Goal: Obtain resource: Download file/media

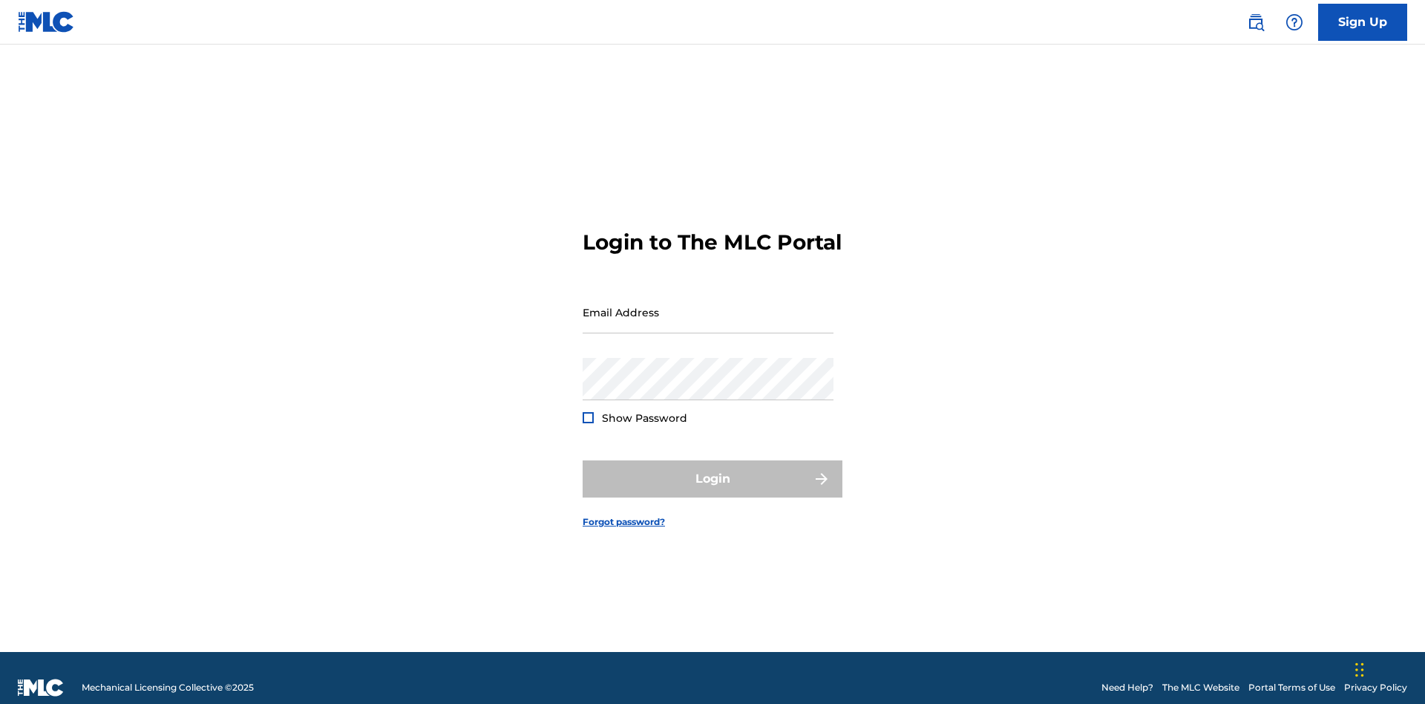
scroll to position [19, 0]
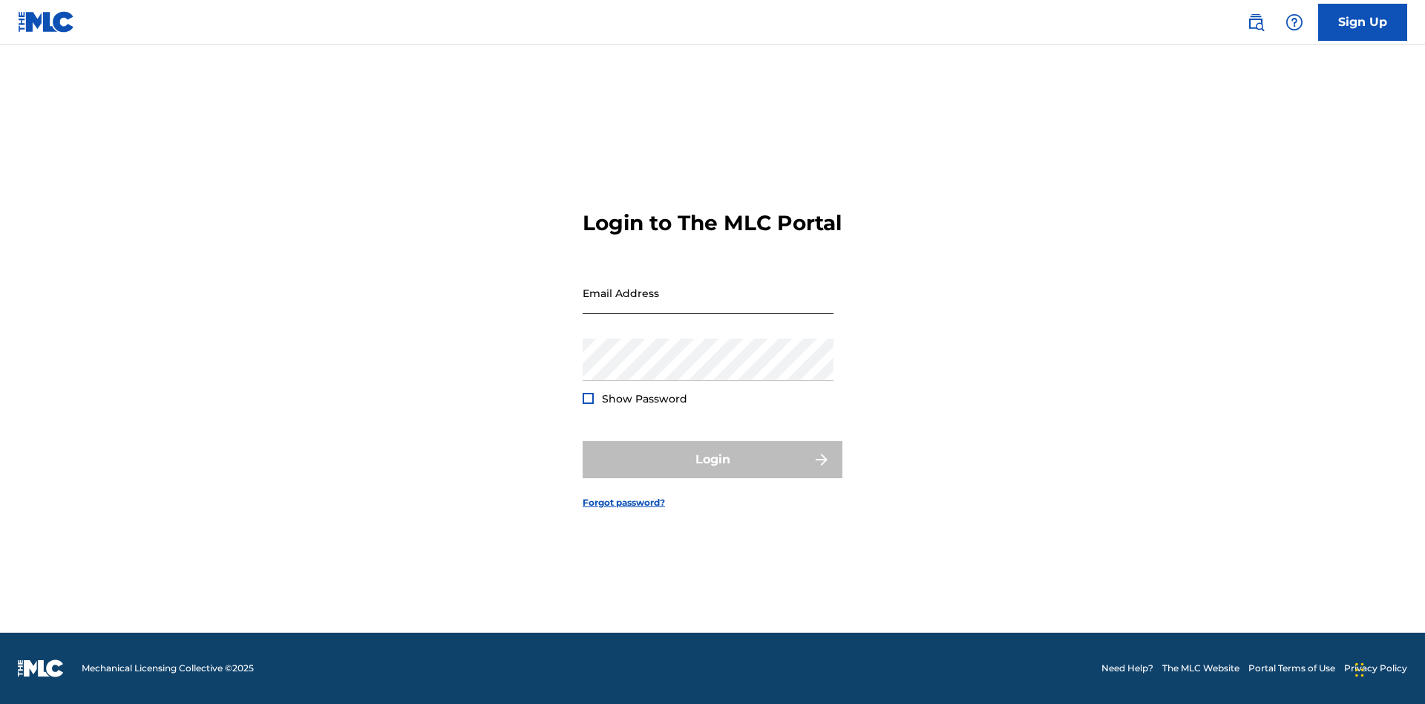
click at [708, 305] on input "Email Address" at bounding box center [708, 293] width 251 height 42
type input "[EMAIL_ADDRESS][DOMAIN_NAME]"
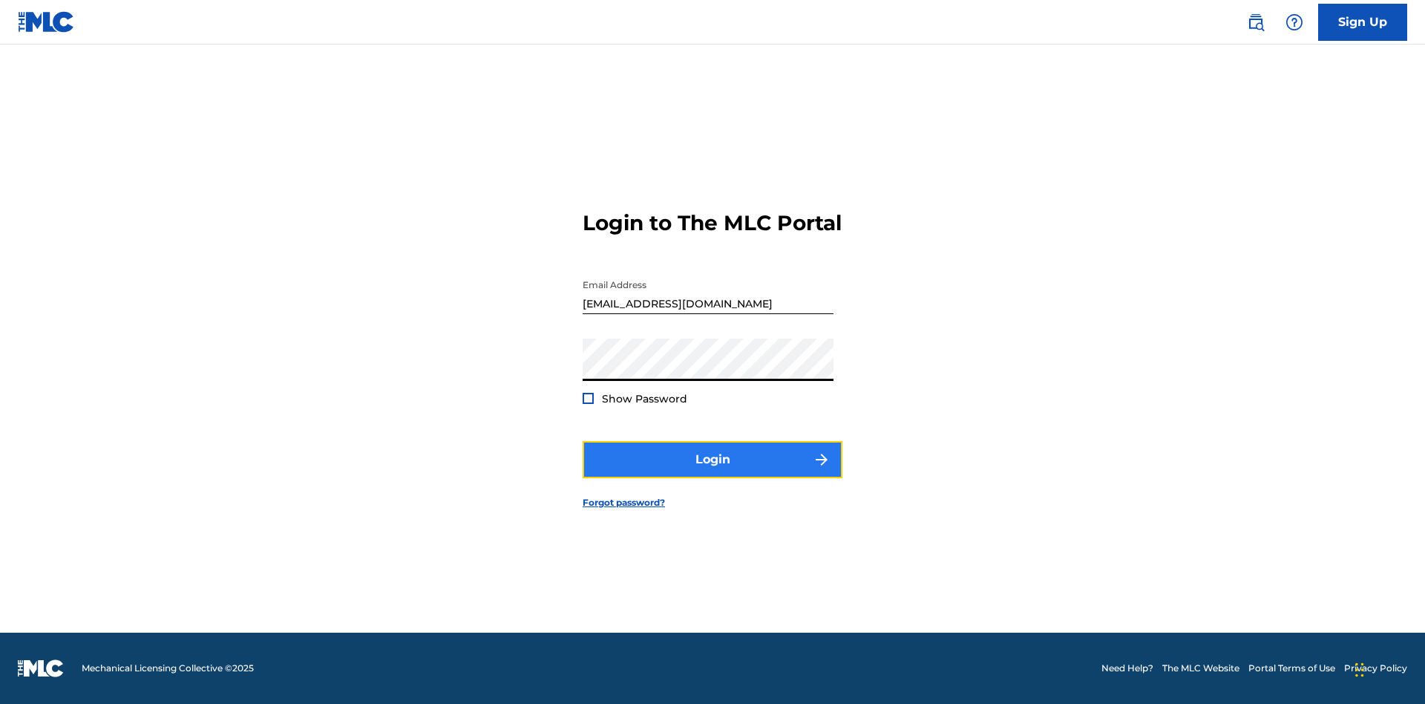
click at [713, 472] on button "Login" at bounding box center [713, 459] width 260 height 37
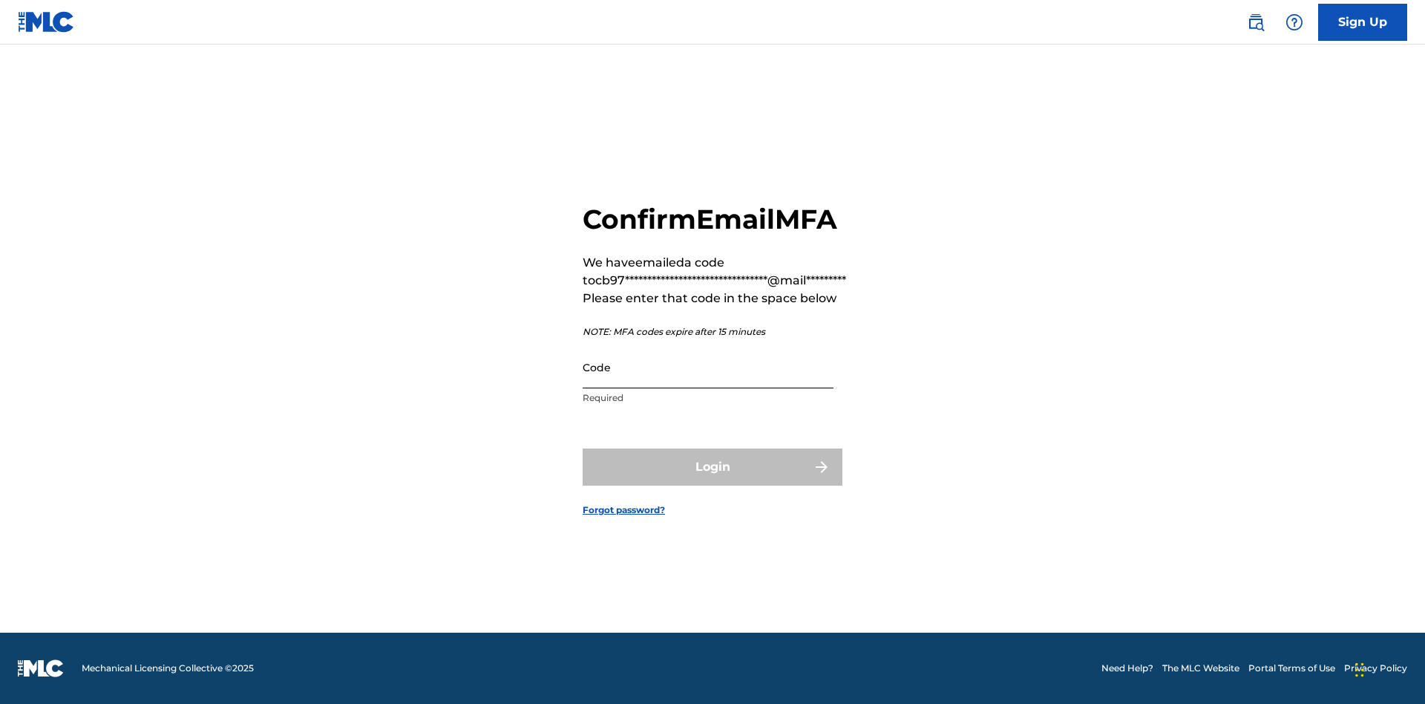
click at [708, 367] on input "Code" at bounding box center [708, 367] width 251 height 42
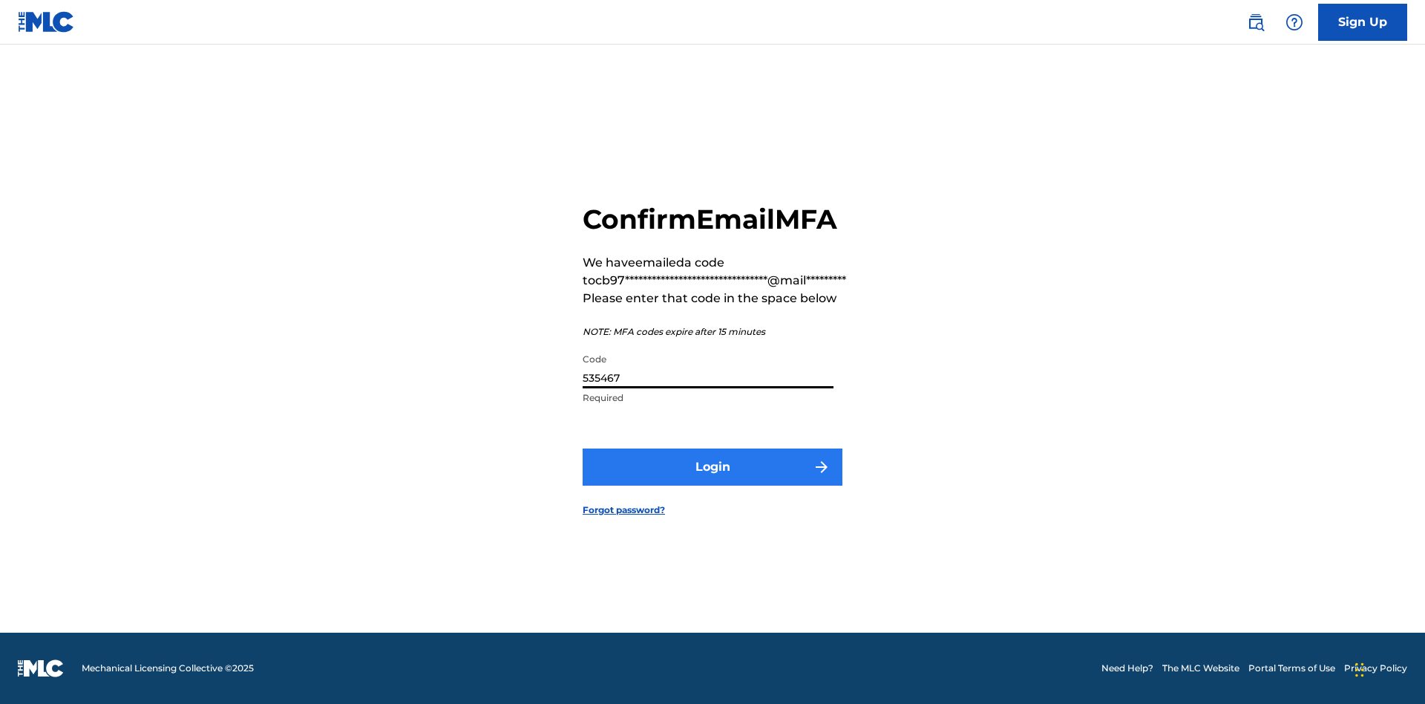
type input "535467"
click at [713, 466] on button "Login" at bounding box center [713, 466] width 260 height 37
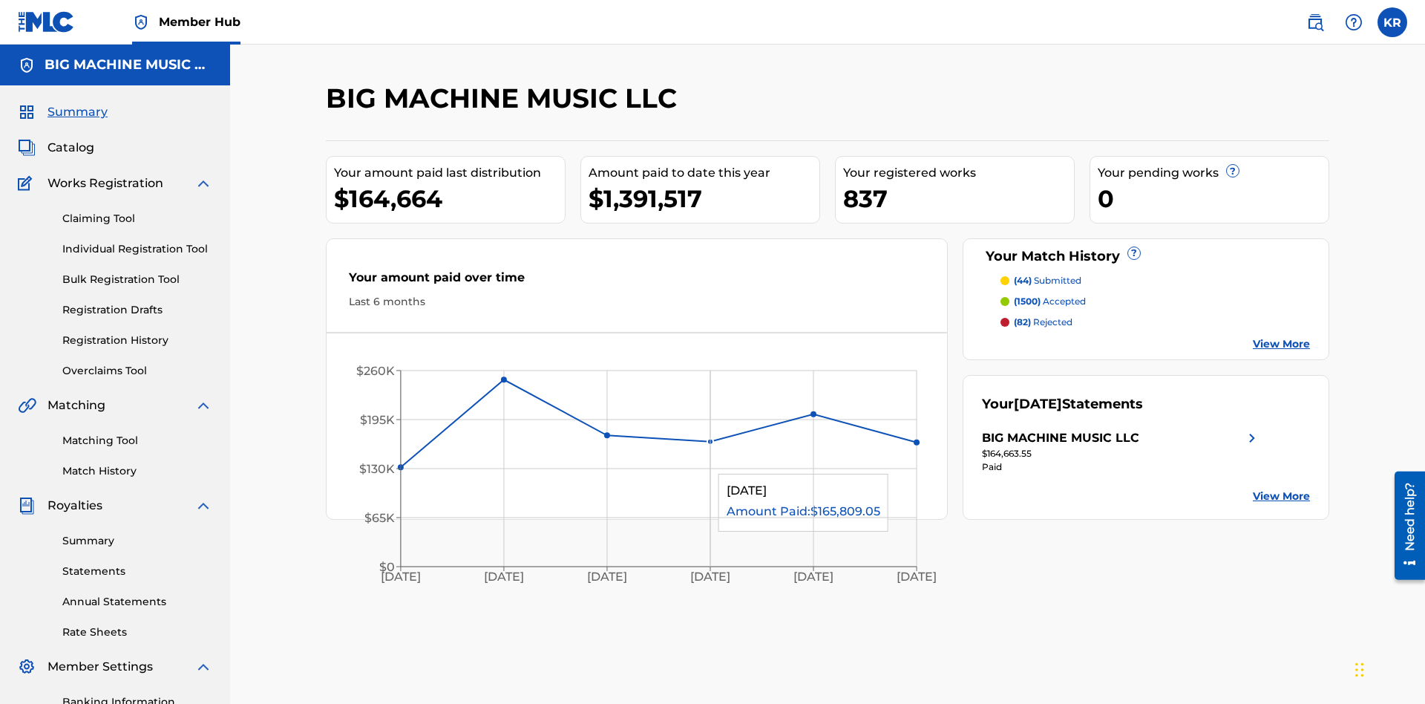
scroll to position [50, 0]
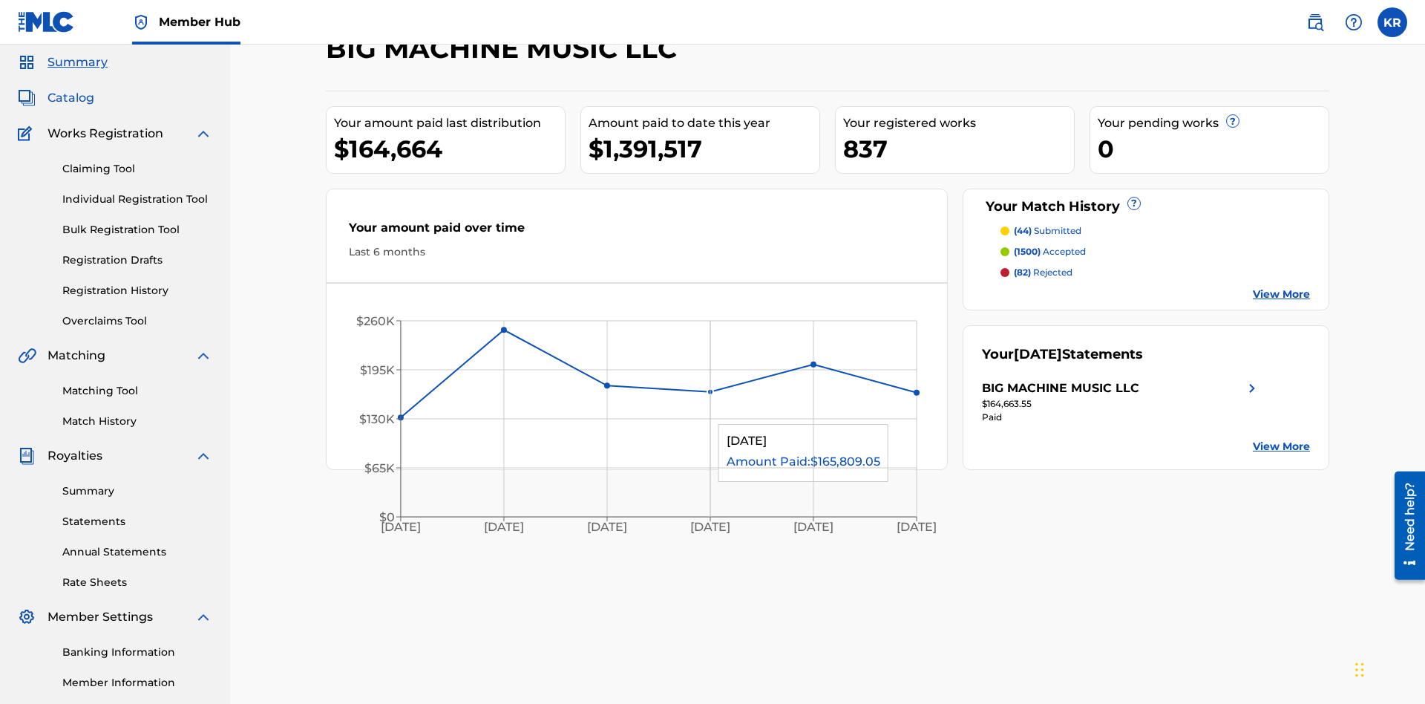
click at [71, 98] on span "Catalog" at bounding box center [71, 98] width 47 height 18
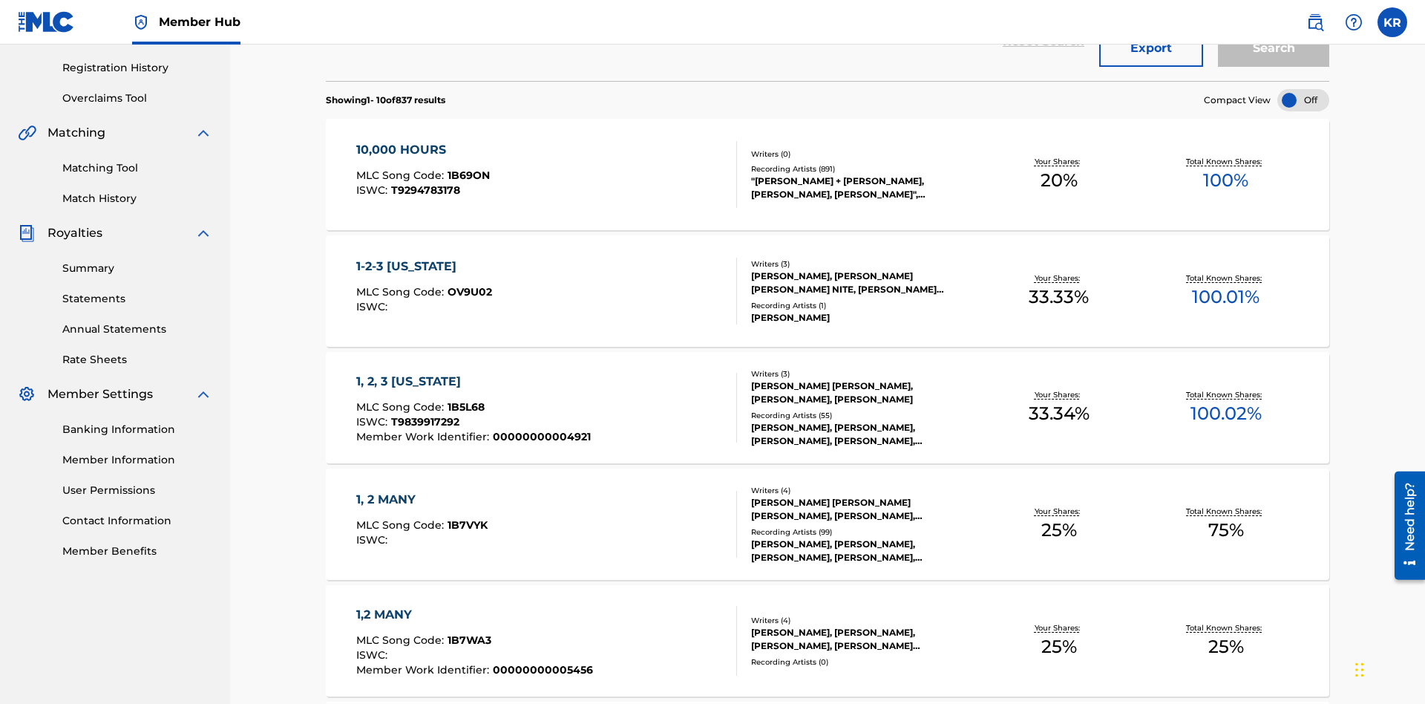
scroll to position [59, 0]
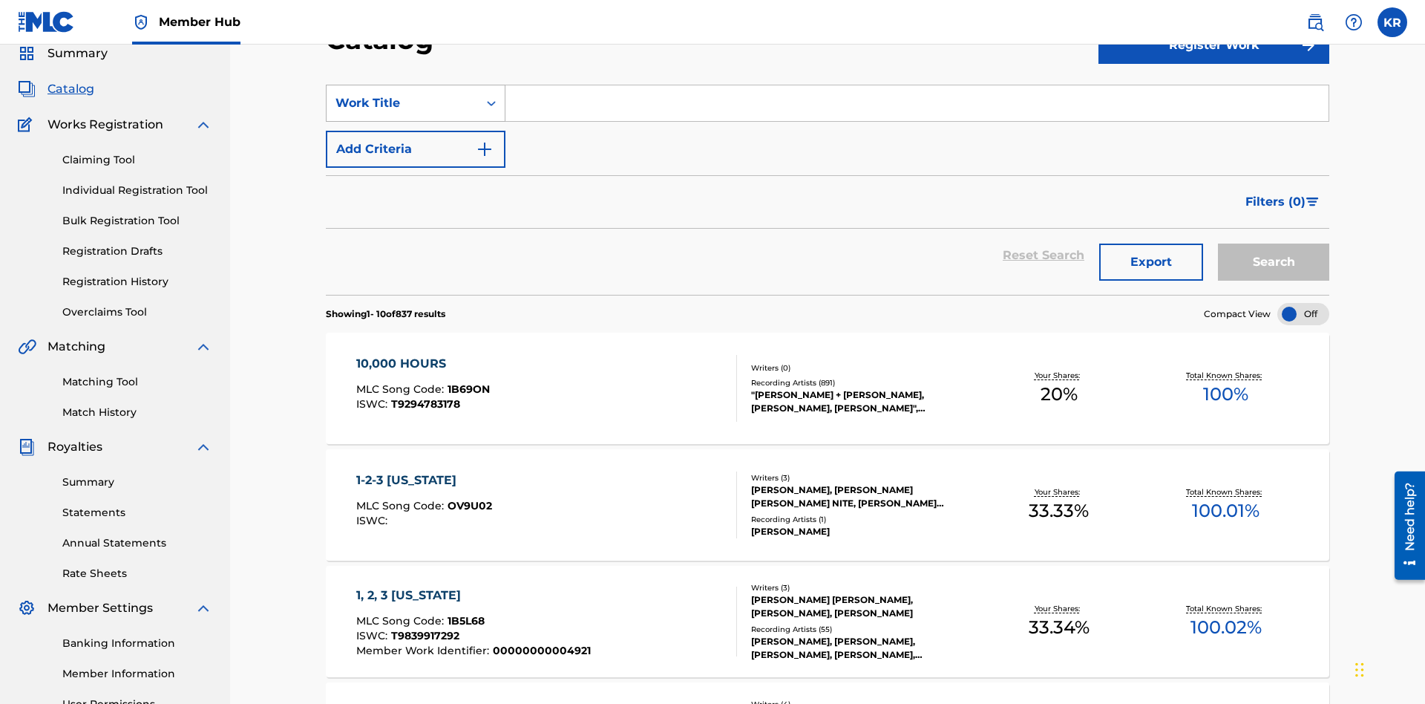
click at [402, 103] on div "Work Title" at bounding box center [403, 103] width 134 height 18
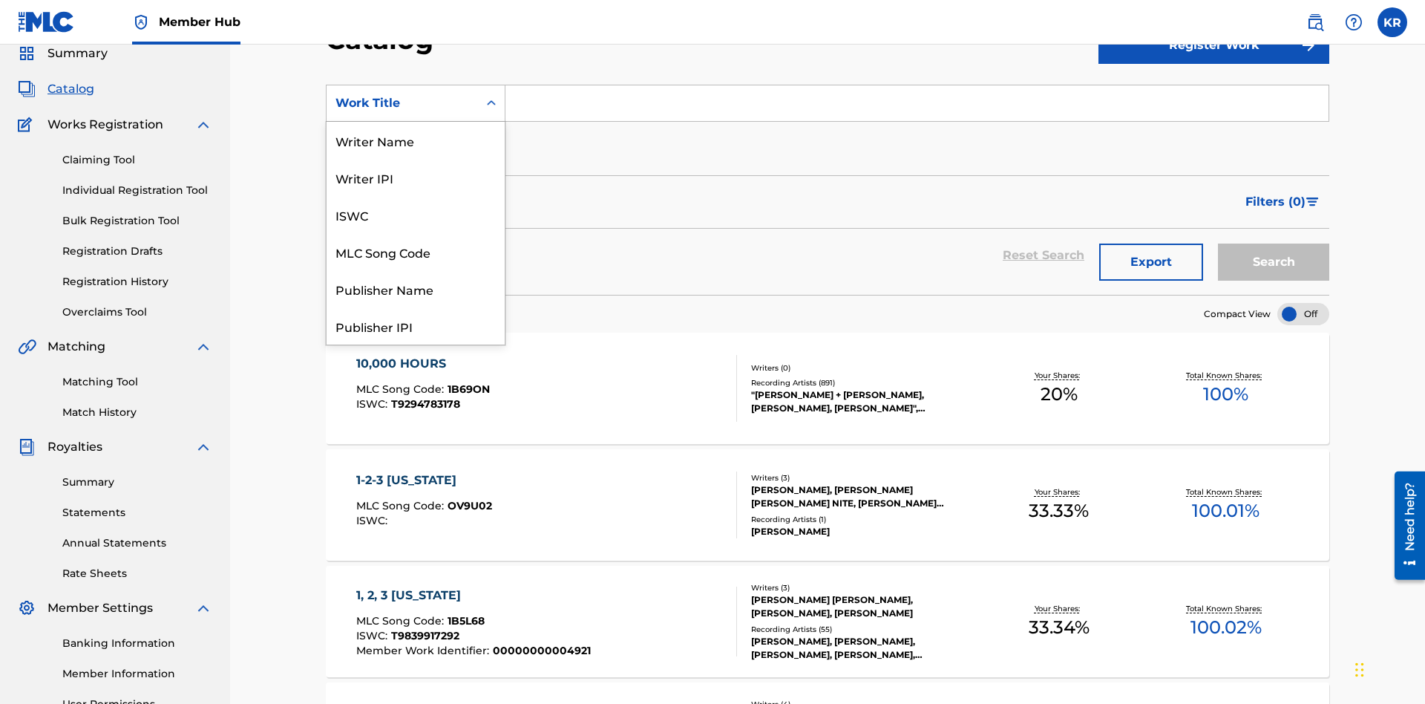
scroll to position [223, 0]
click at [416, 289] on div "ISRC" at bounding box center [416, 288] width 178 height 37
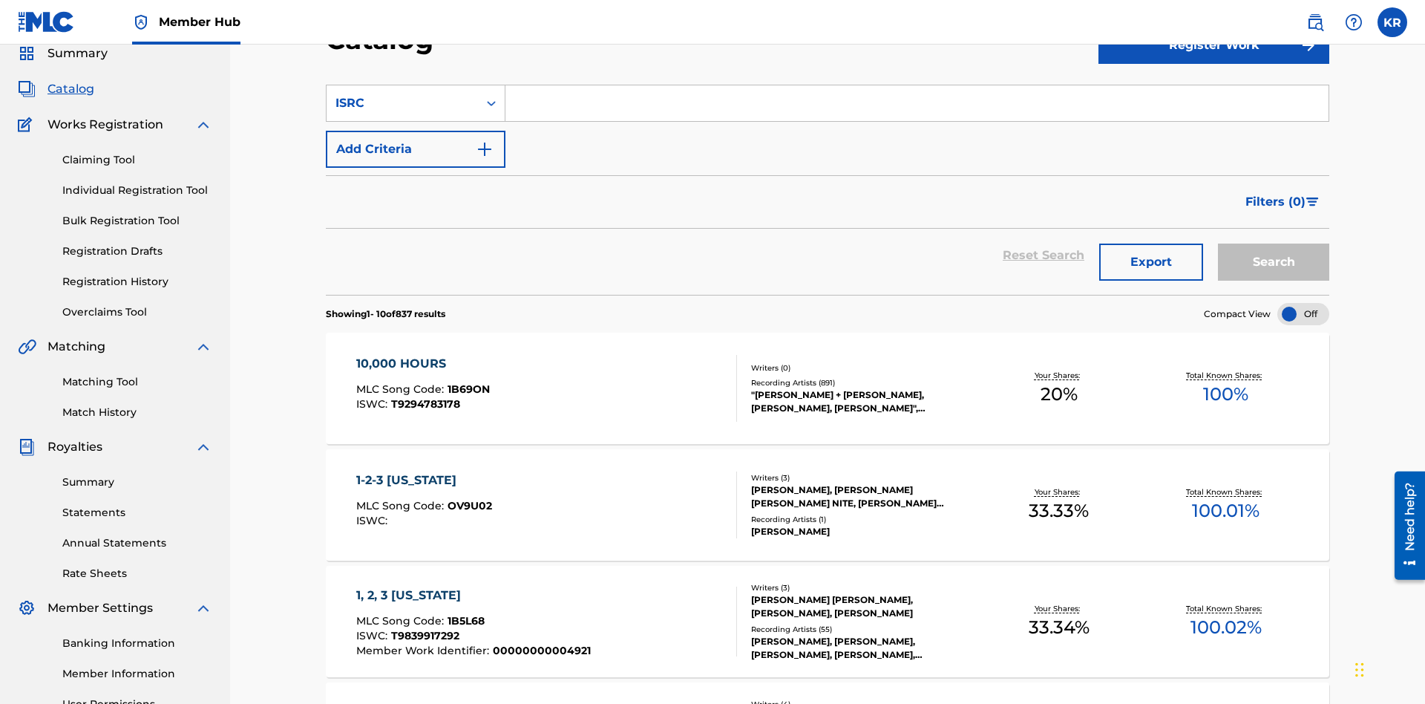
scroll to position [55, 0]
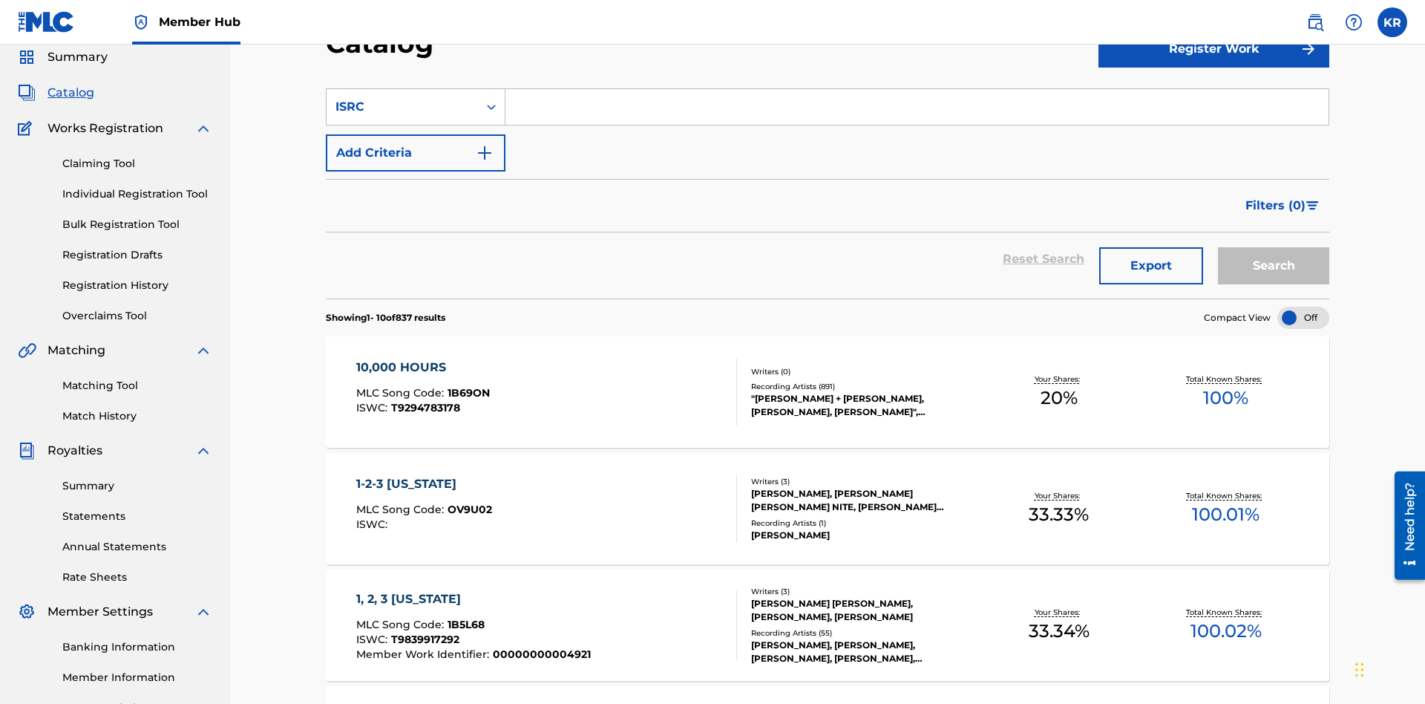
click at [917, 107] on input "Search Form" at bounding box center [916, 107] width 823 height 36
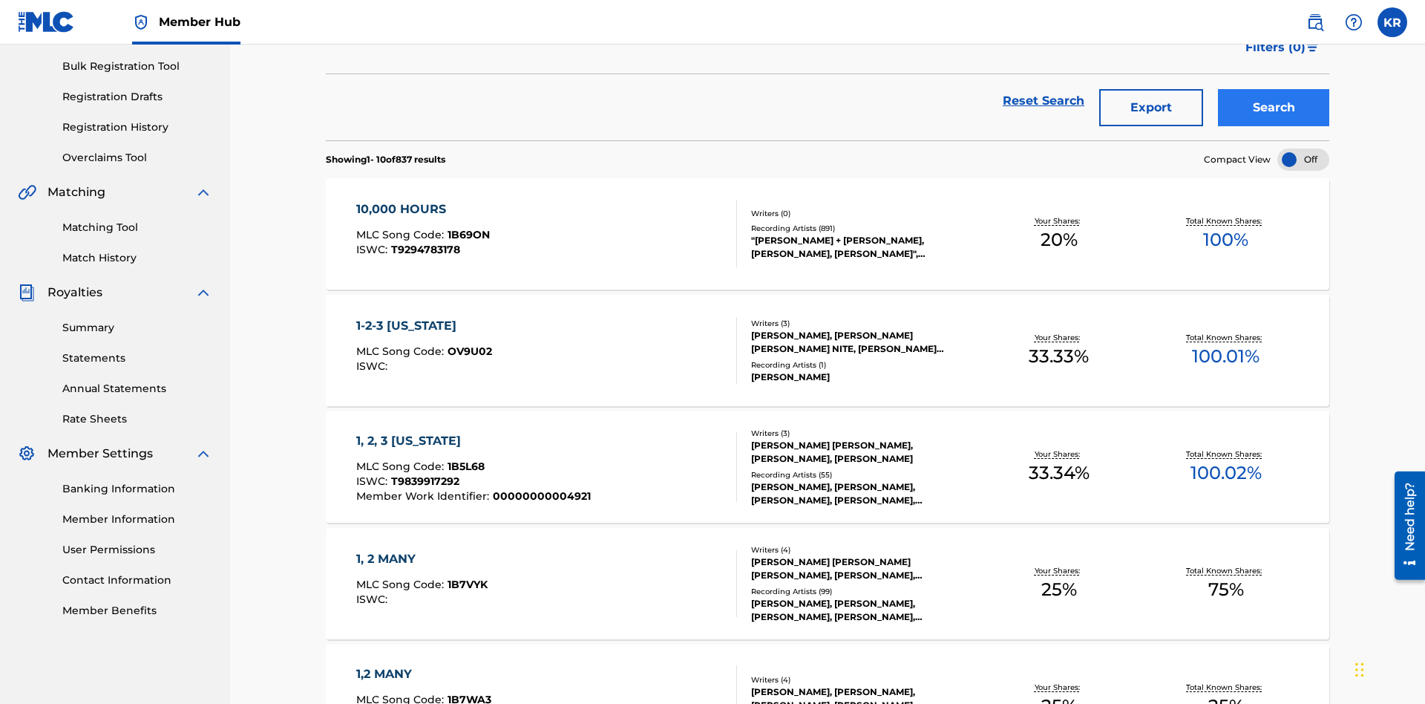
type input "QM3E21806150"
click at [1274, 108] on button "Search" at bounding box center [1273, 107] width 111 height 37
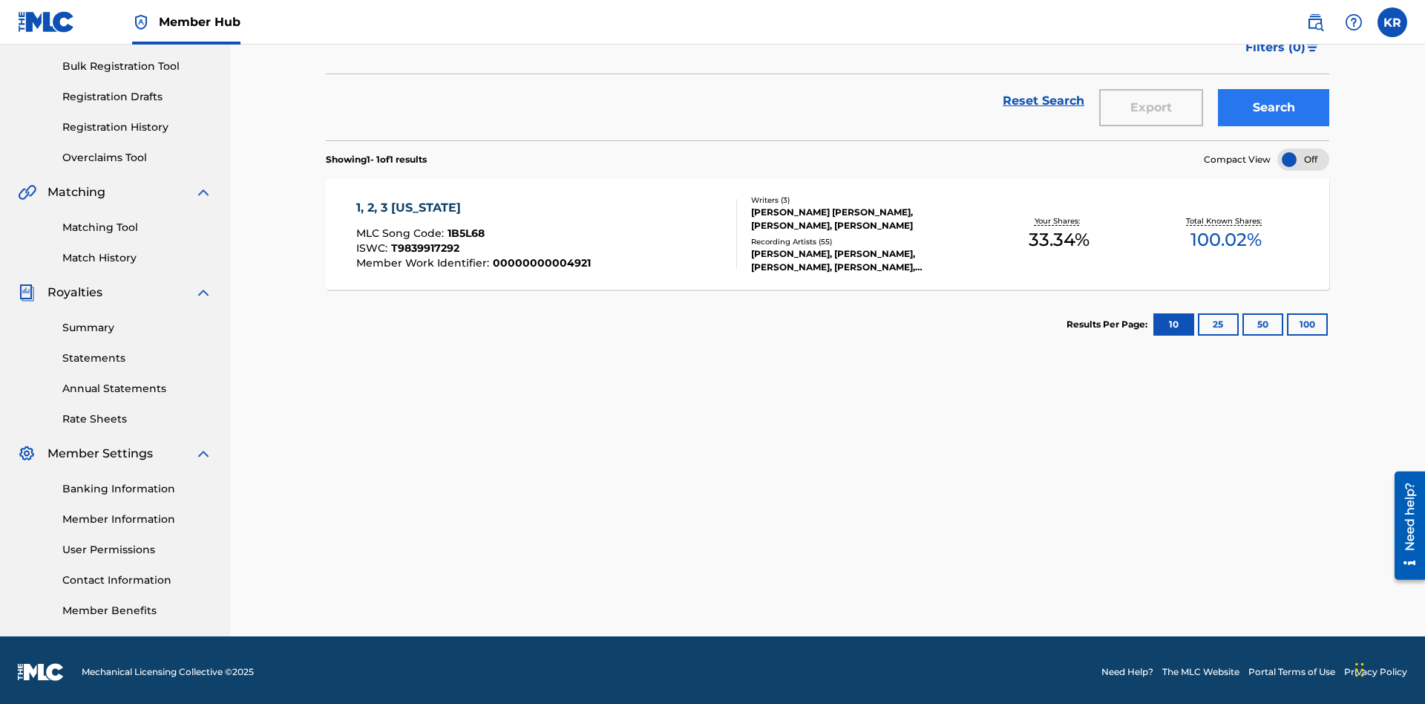
scroll to position [217, 0]
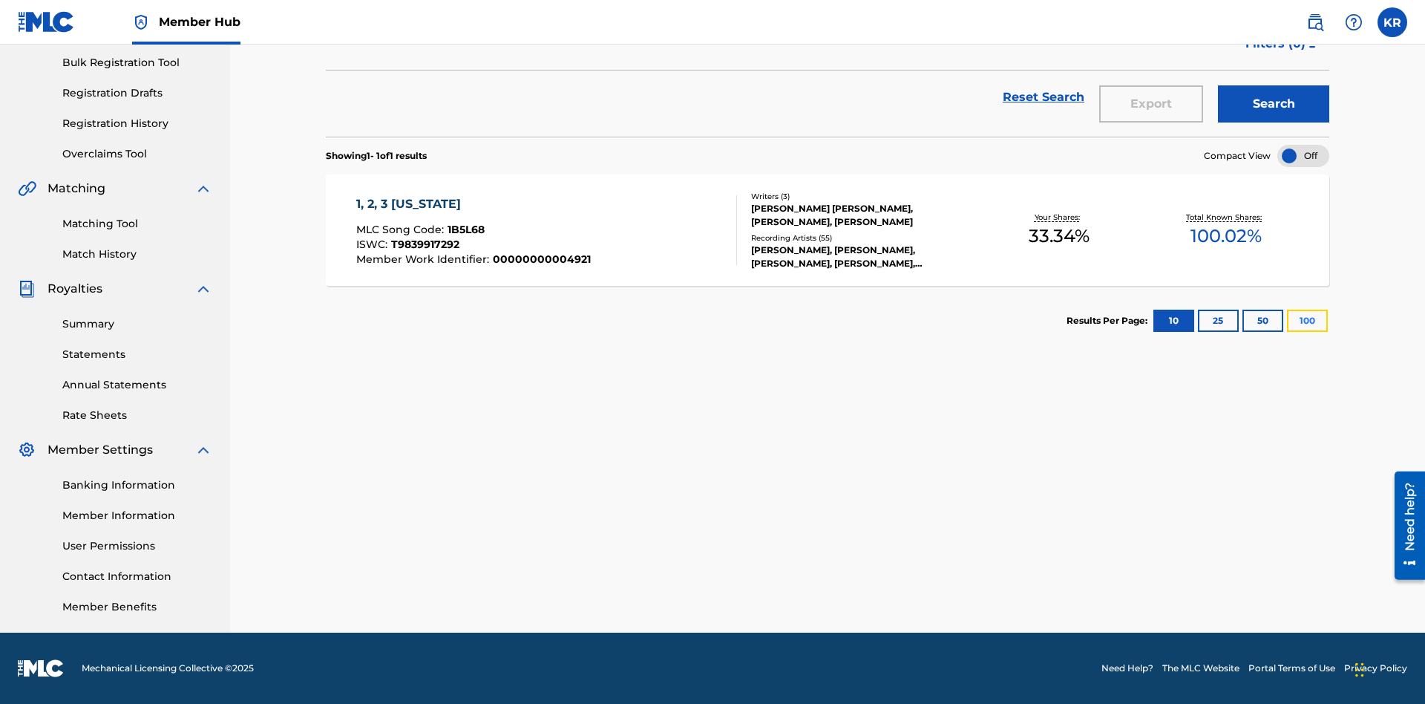
click at [1287, 321] on button "100" at bounding box center [1307, 321] width 41 height 22
click at [464, 229] on span "1B5L68" at bounding box center [466, 229] width 37 height 13
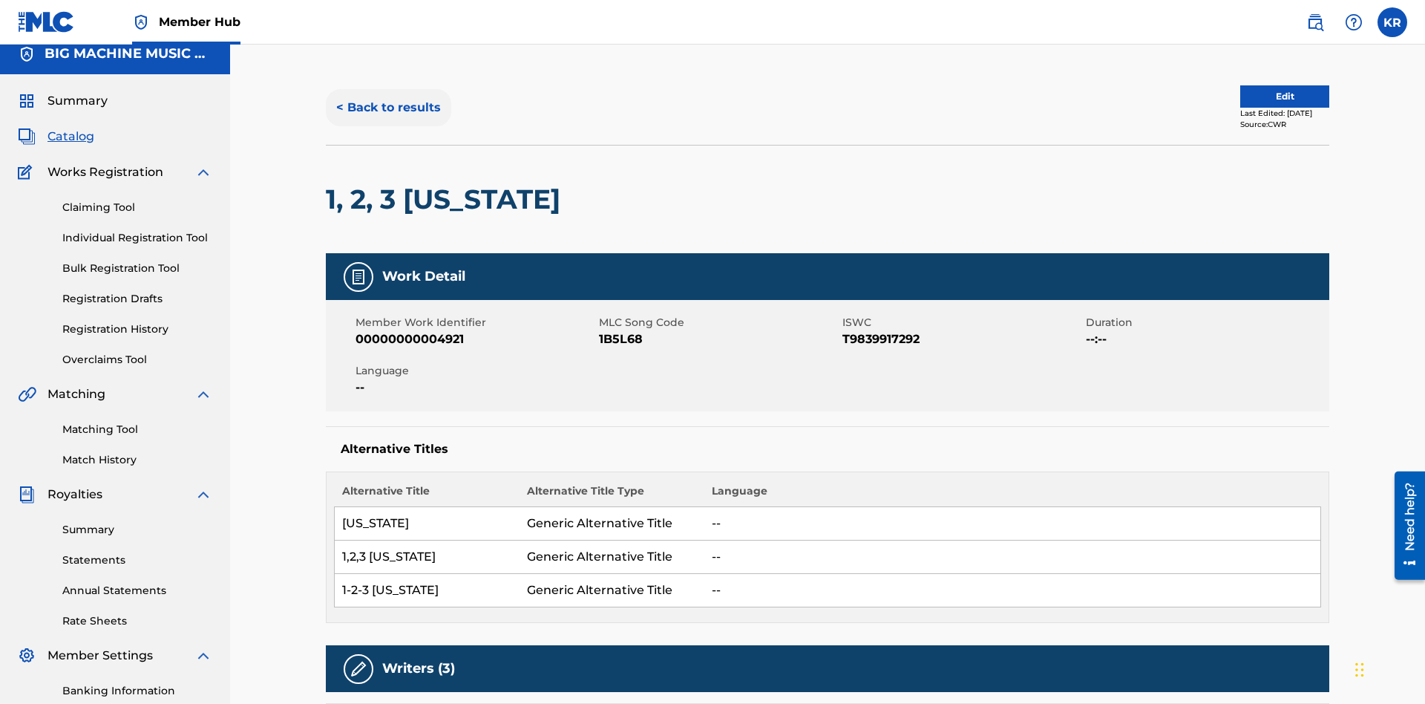
click at [387, 108] on button "< Back to results" at bounding box center [388, 107] width 125 height 37
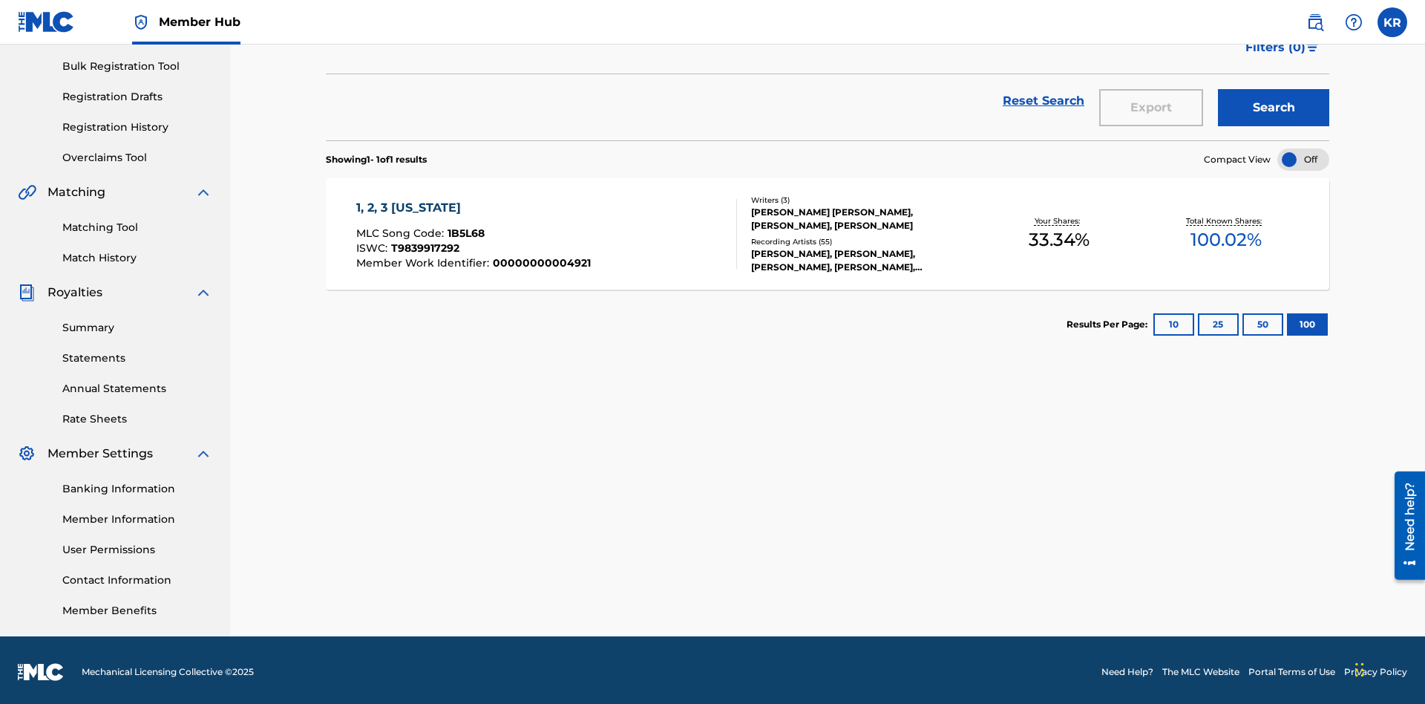
scroll to position [59, 0]
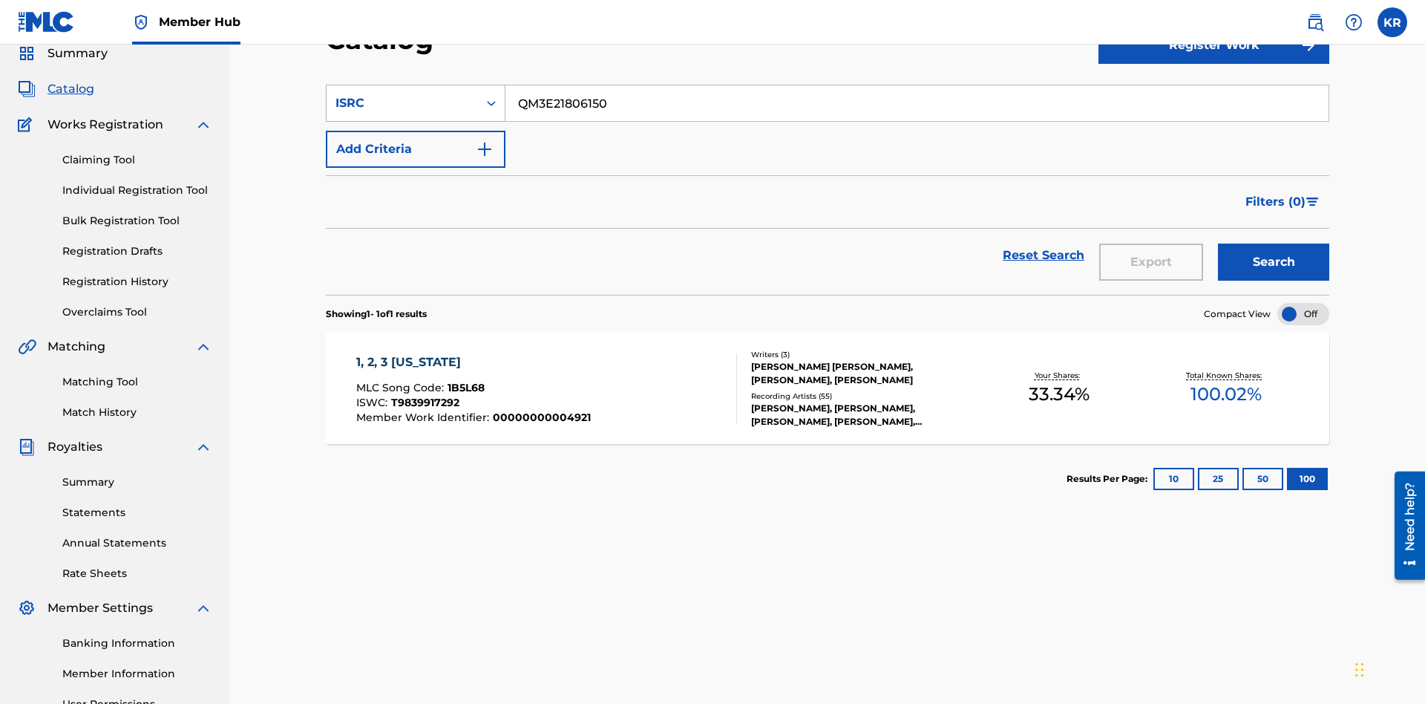
click at [402, 103] on div "ISRC" at bounding box center [403, 103] width 134 height 18
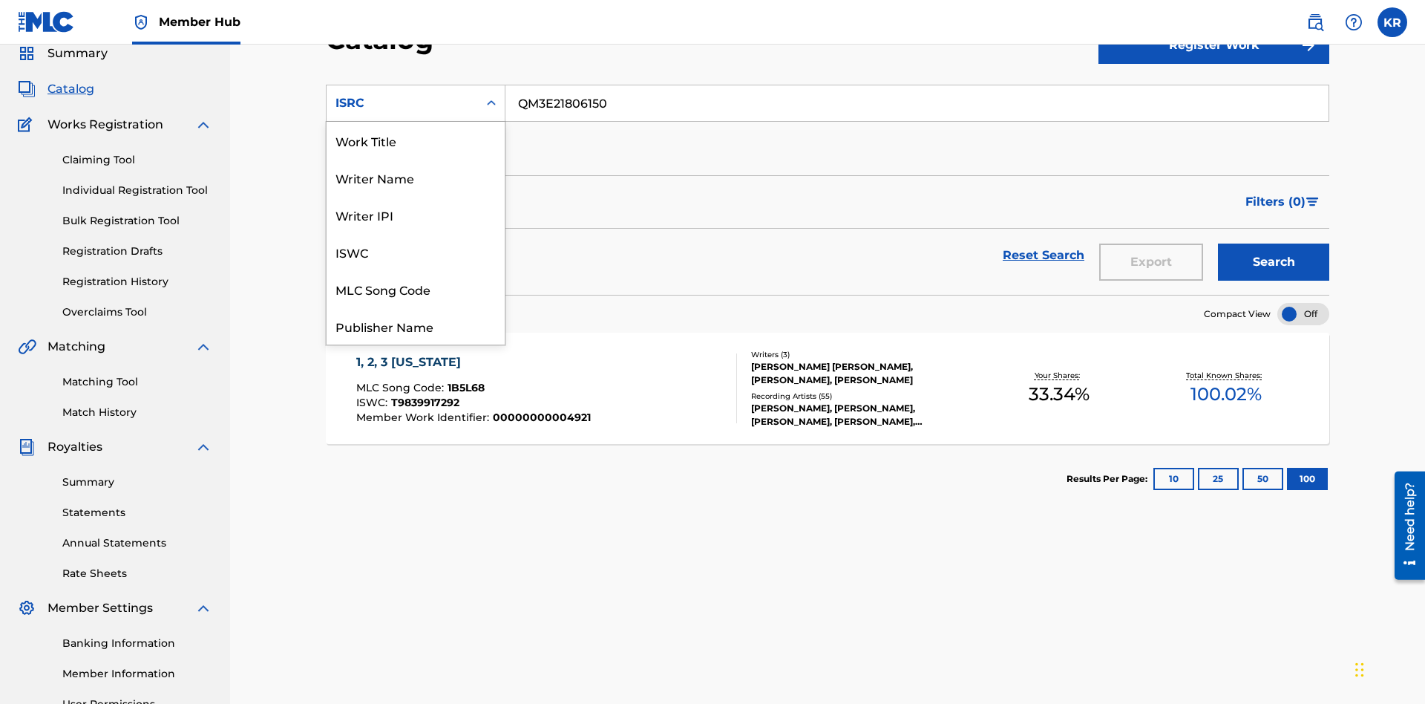
scroll to position [223, 0]
click at [416, 252] on div "Recording Title" at bounding box center [416, 251] width 178 height 37
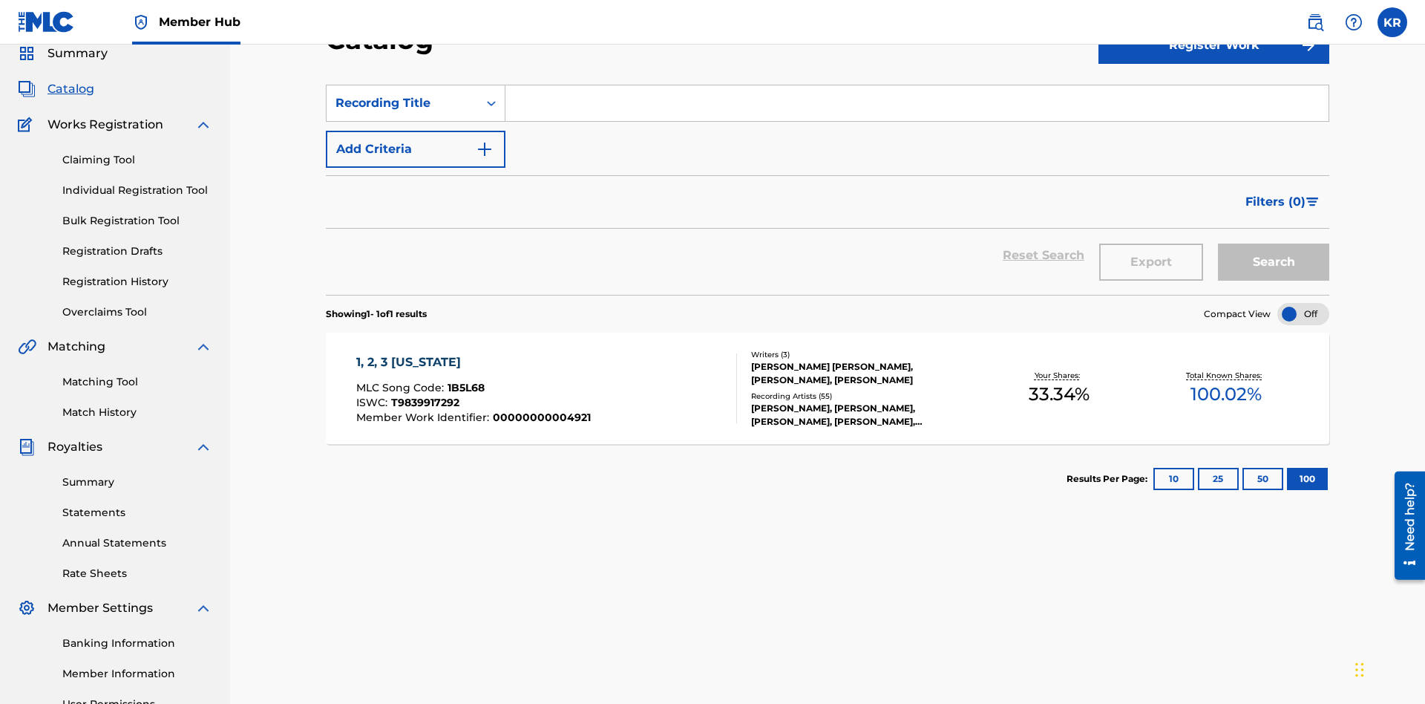
scroll to position [55, 0]
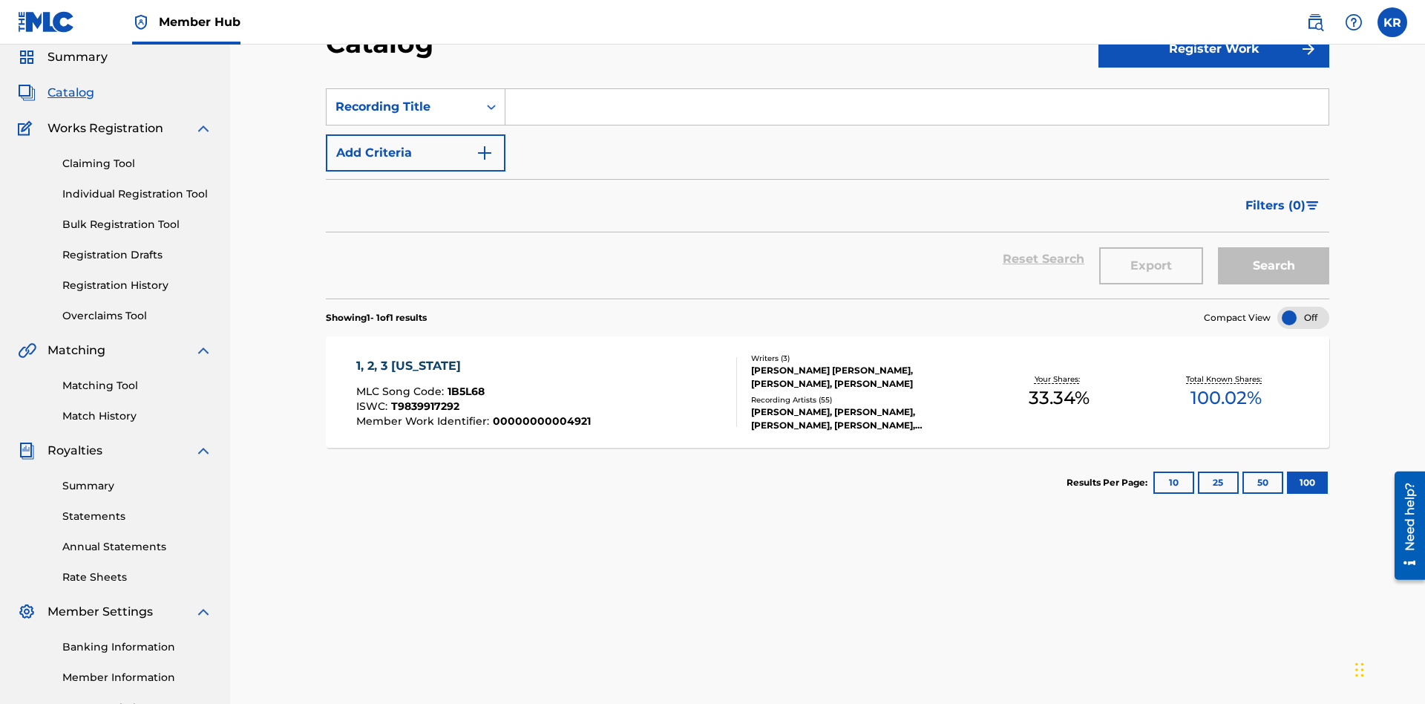
click at [917, 107] on input "Search Form" at bounding box center [916, 107] width 823 height 36
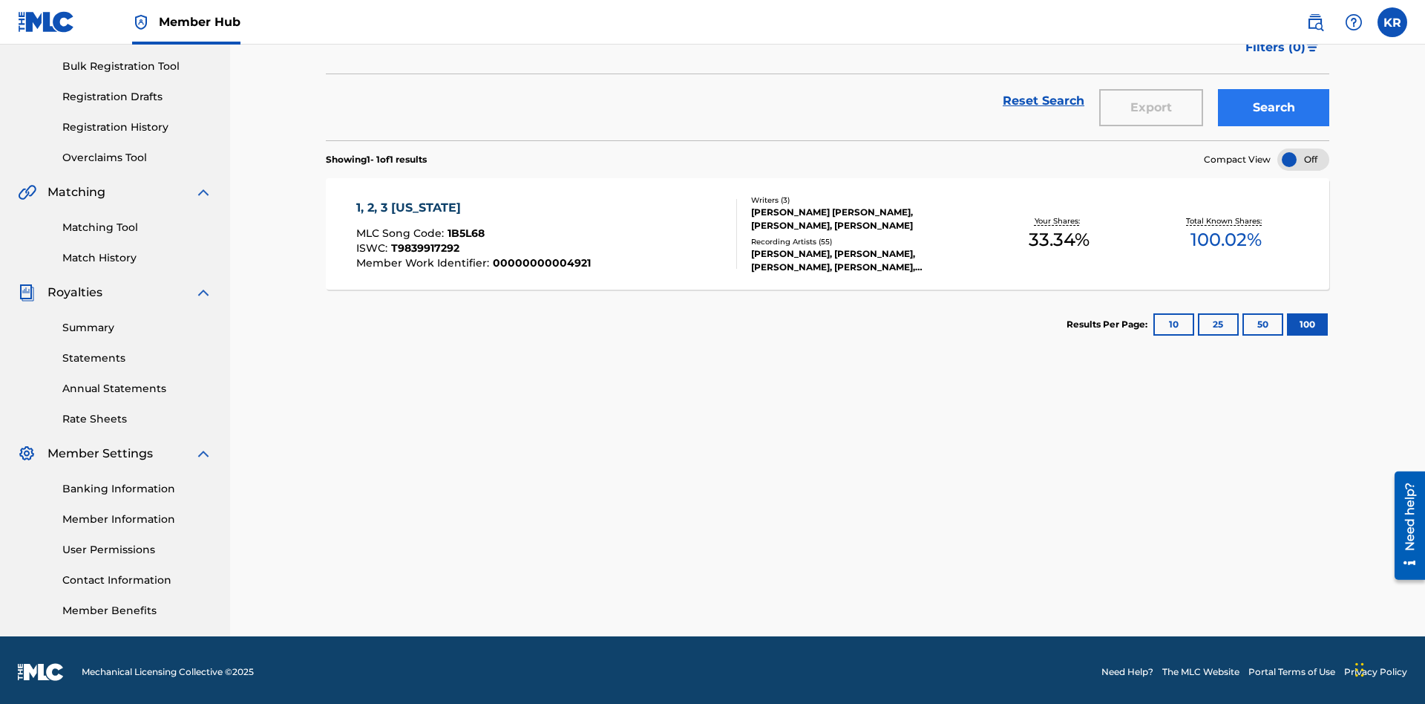
type input "1, 2, 3 [US_STATE]"
click at [1274, 108] on button "Search" at bounding box center [1273, 107] width 111 height 37
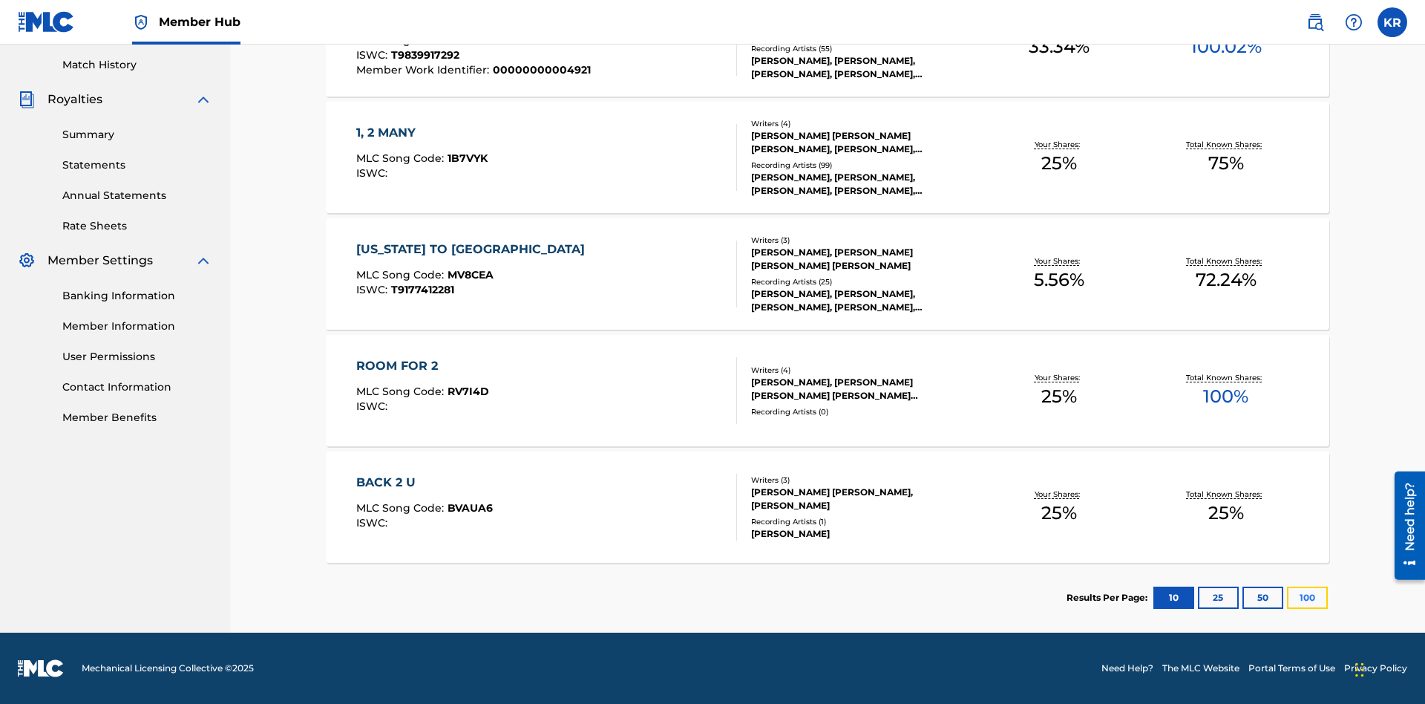
click at [1287, 598] on button "100" at bounding box center [1307, 597] width 41 height 22
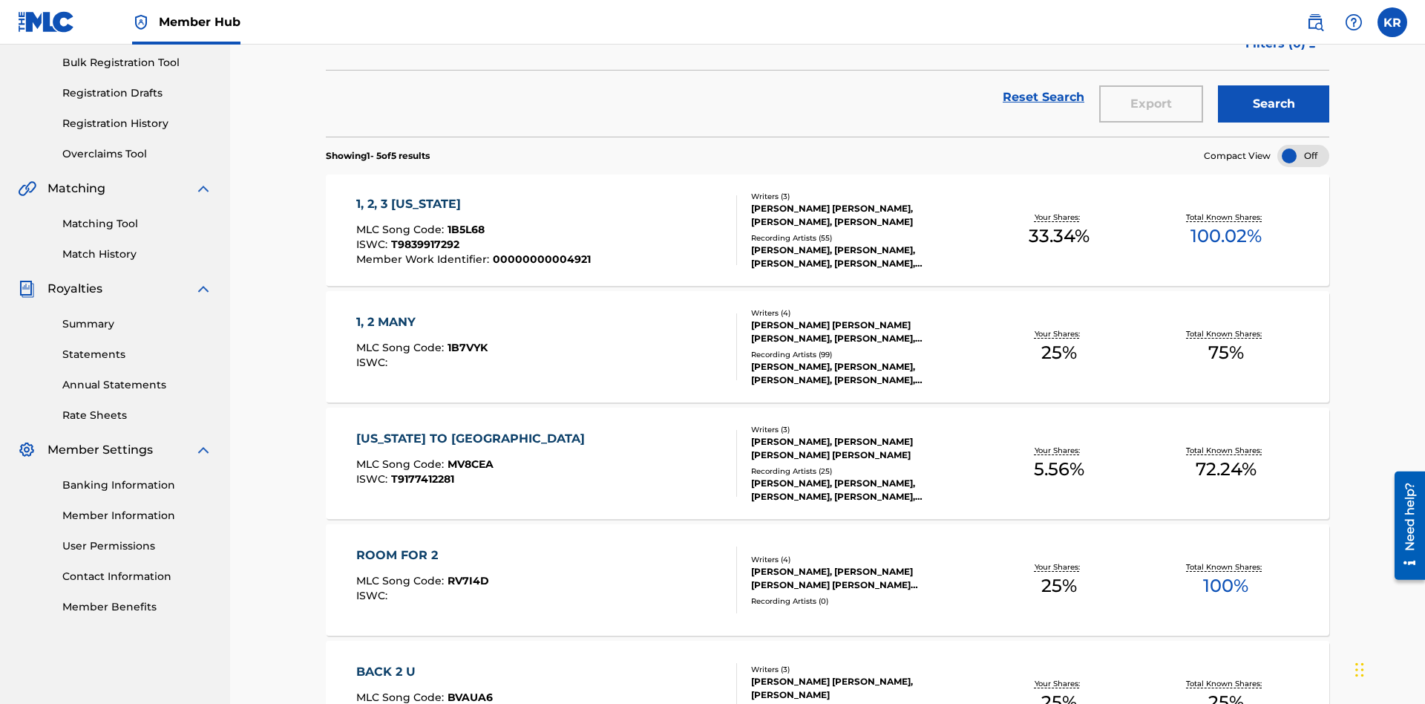
scroll to position [338, 0]
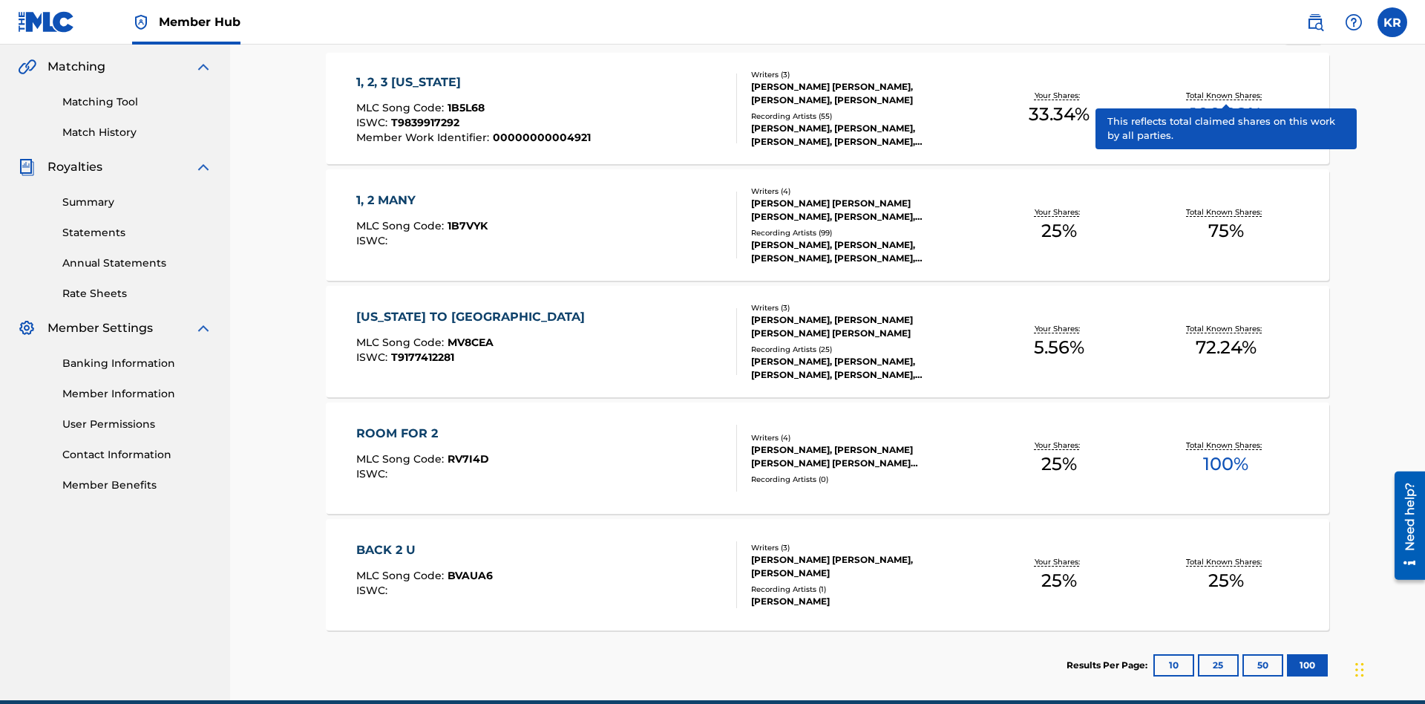
click at [464, 101] on span "1B5L68" at bounding box center [466, 107] width 37 height 13
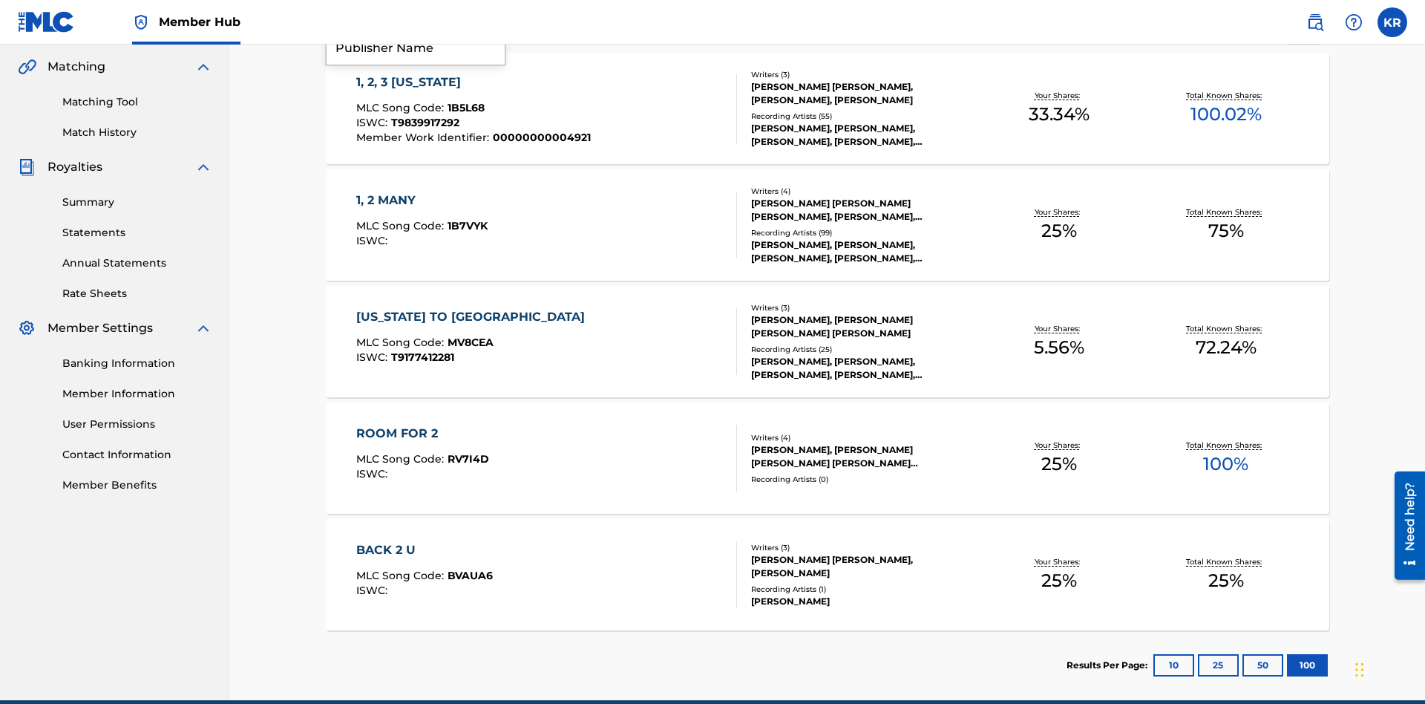
click at [416, 176] on div "Member Work Identifier" at bounding box center [416, 157] width 178 height 37
type input "00000000004921"
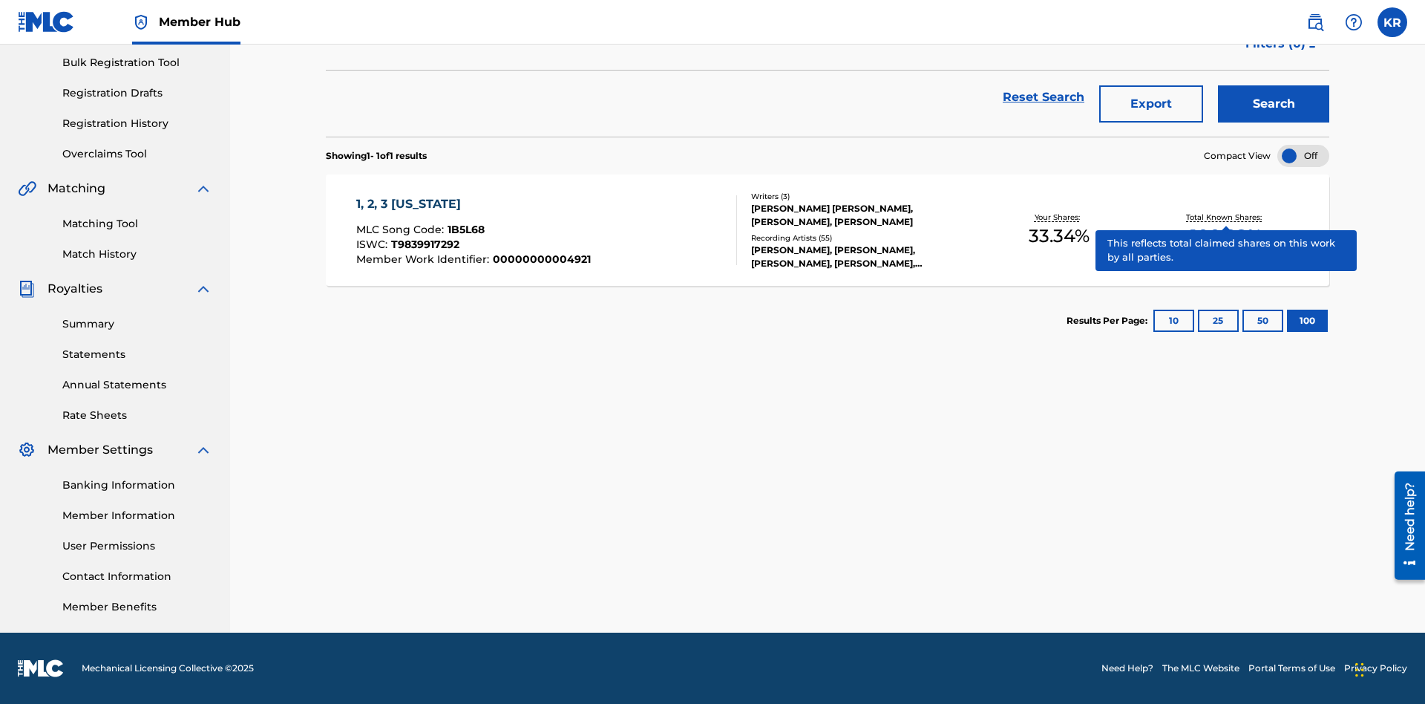
click at [464, 229] on span "1B5L68" at bounding box center [466, 229] width 37 height 13
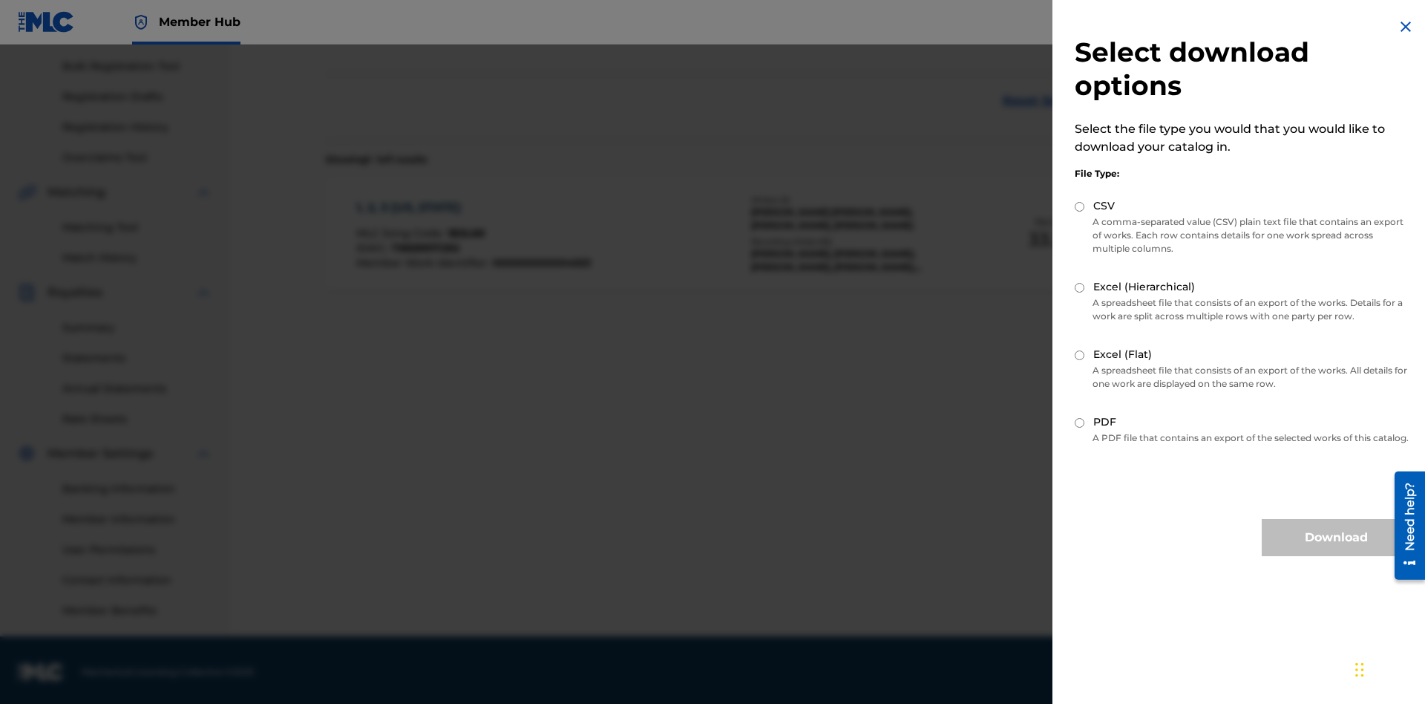
click at [1080, 355] on input "Excel (Flat)" at bounding box center [1080, 355] width 10 height 10
click at [1336, 551] on button "Download" at bounding box center [1336, 537] width 148 height 37
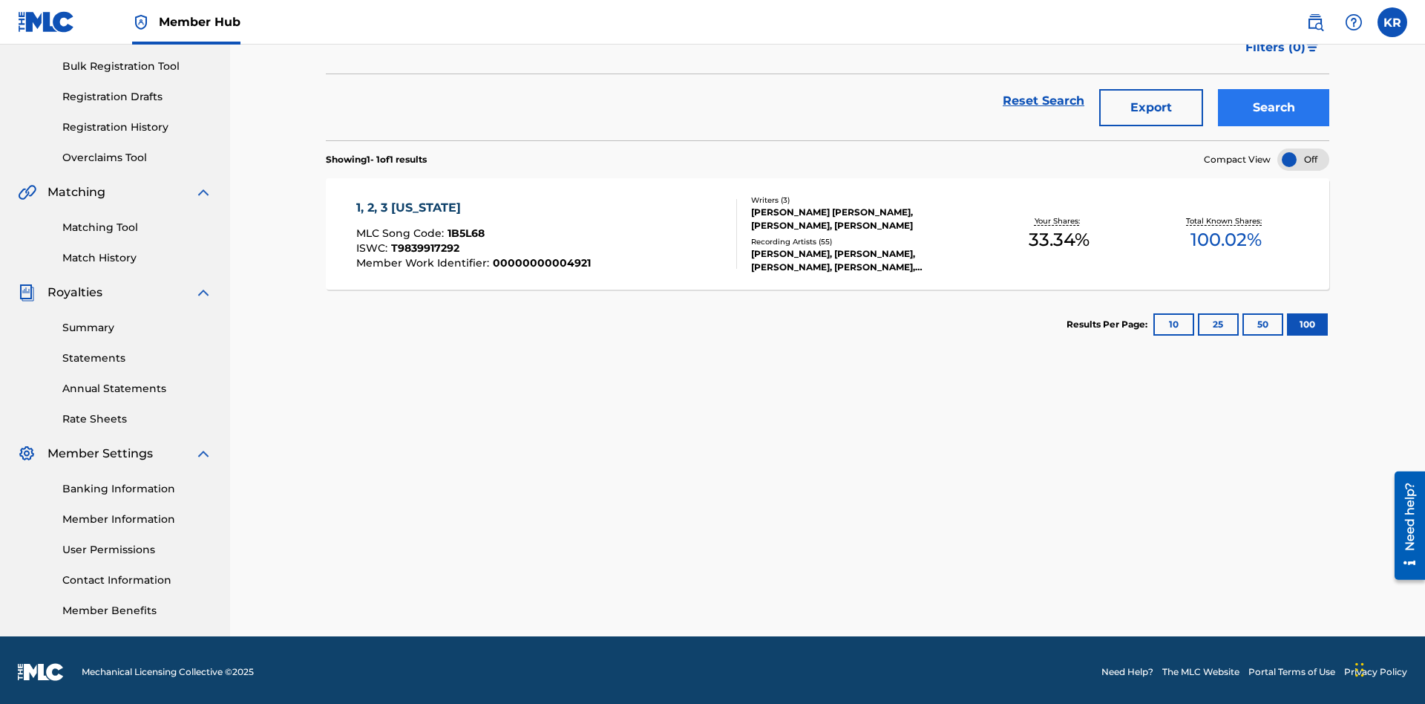
type input "1, 2, 3 [US_STATE]"
click at [1274, 108] on button "Search" at bounding box center [1273, 107] width 111 height 37
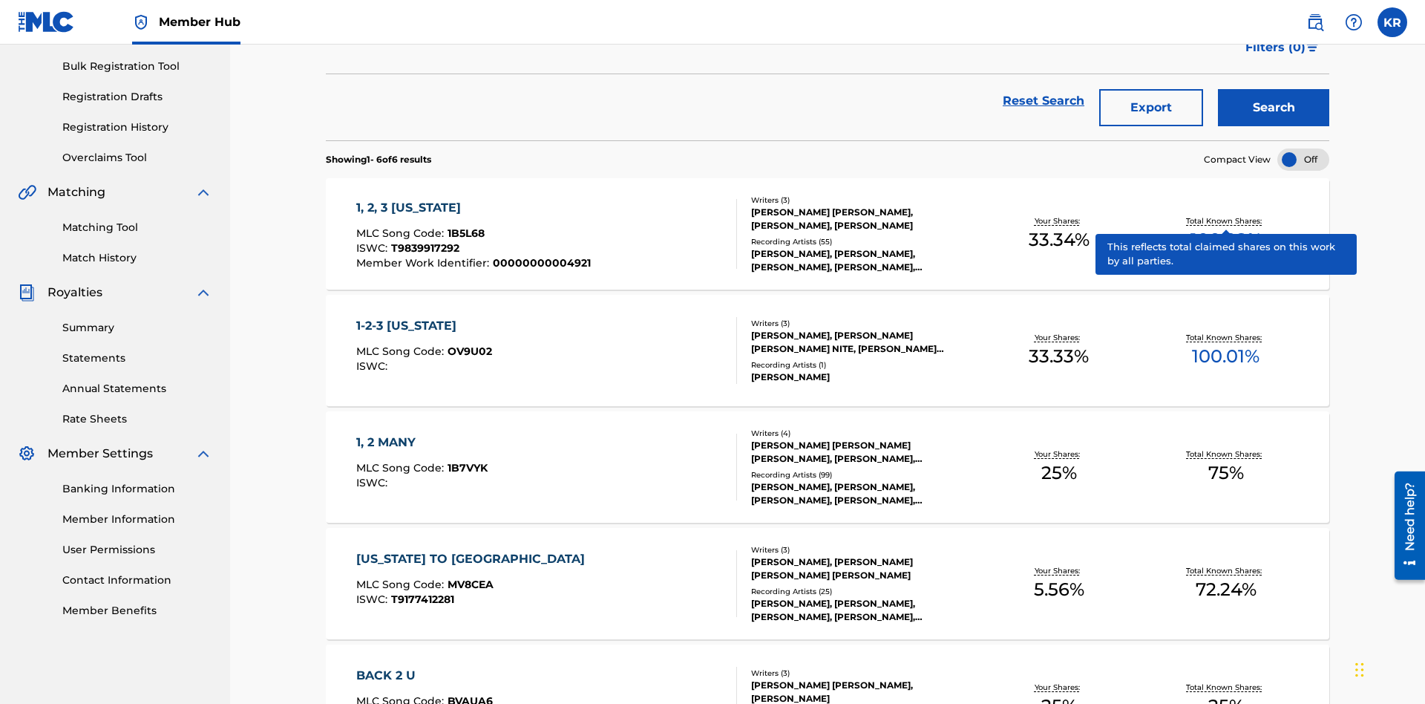
click at [464, 226] on span "1B5L68" at bounding box center [466, 232] width 37 height 13
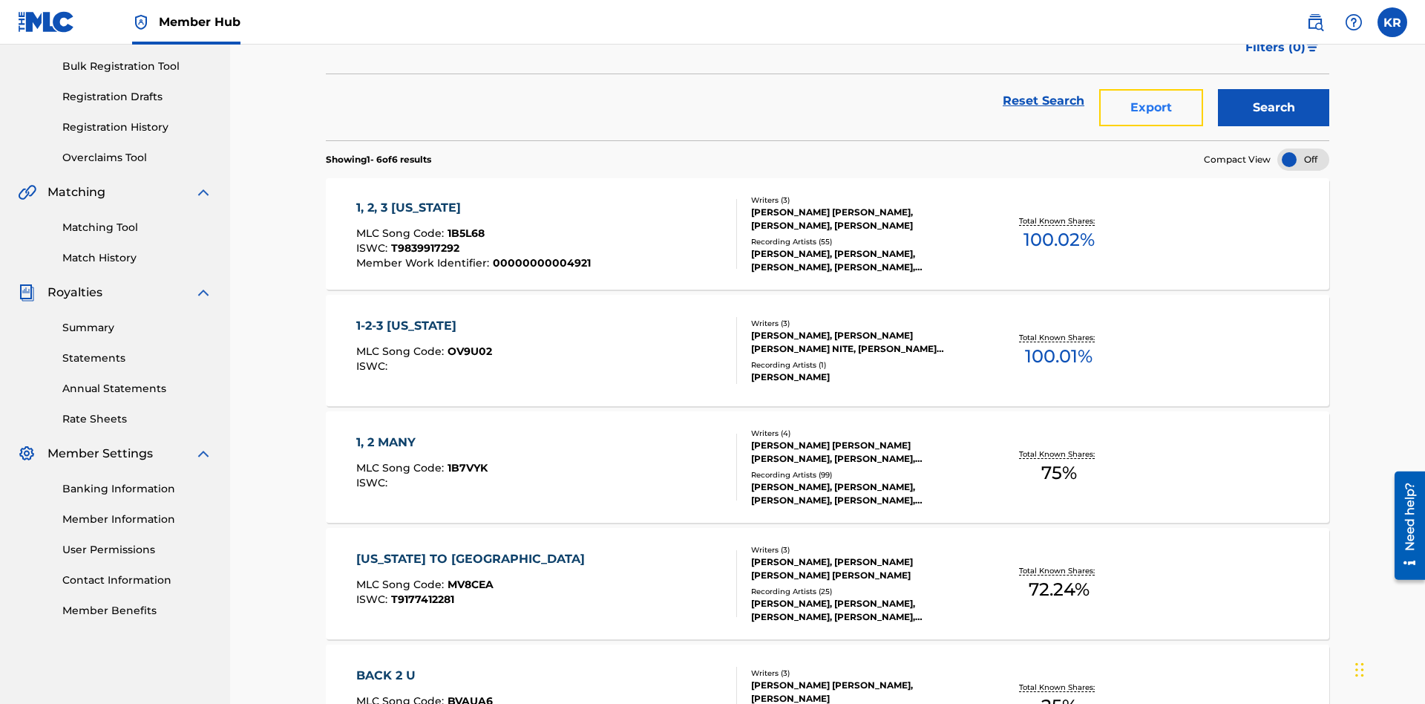
click at [1151, 108] on button "Export" at bounding box center [1151, 107] width 104 height 37
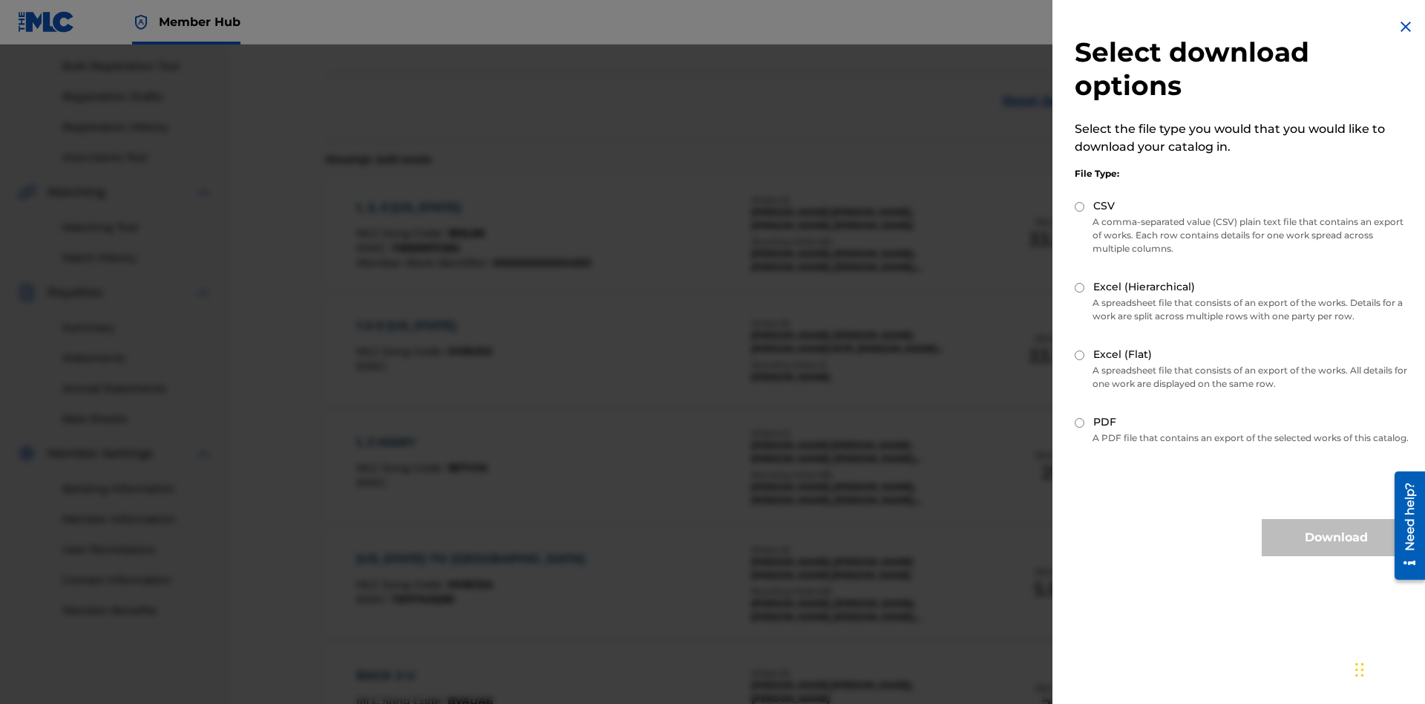
click at [1080, 287] on input "Excel (Hierarchical)" at bounding box center [1080, 288] width 10 height 10
click at [1336, 551] on button "Download" at bounding box center [1336, 537] width 148 height 37
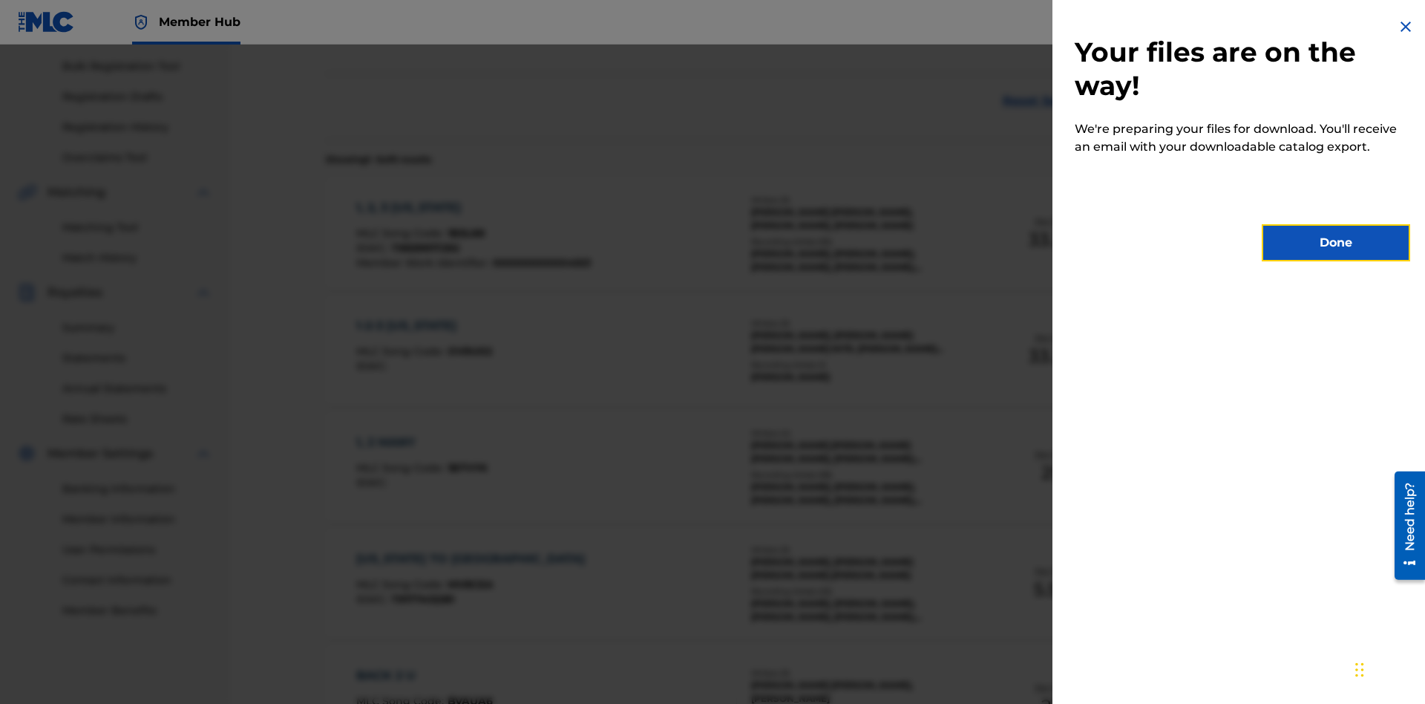
click at [1336, 243] on button "Done" at bounding box center [1336, 242] width 148 height 37
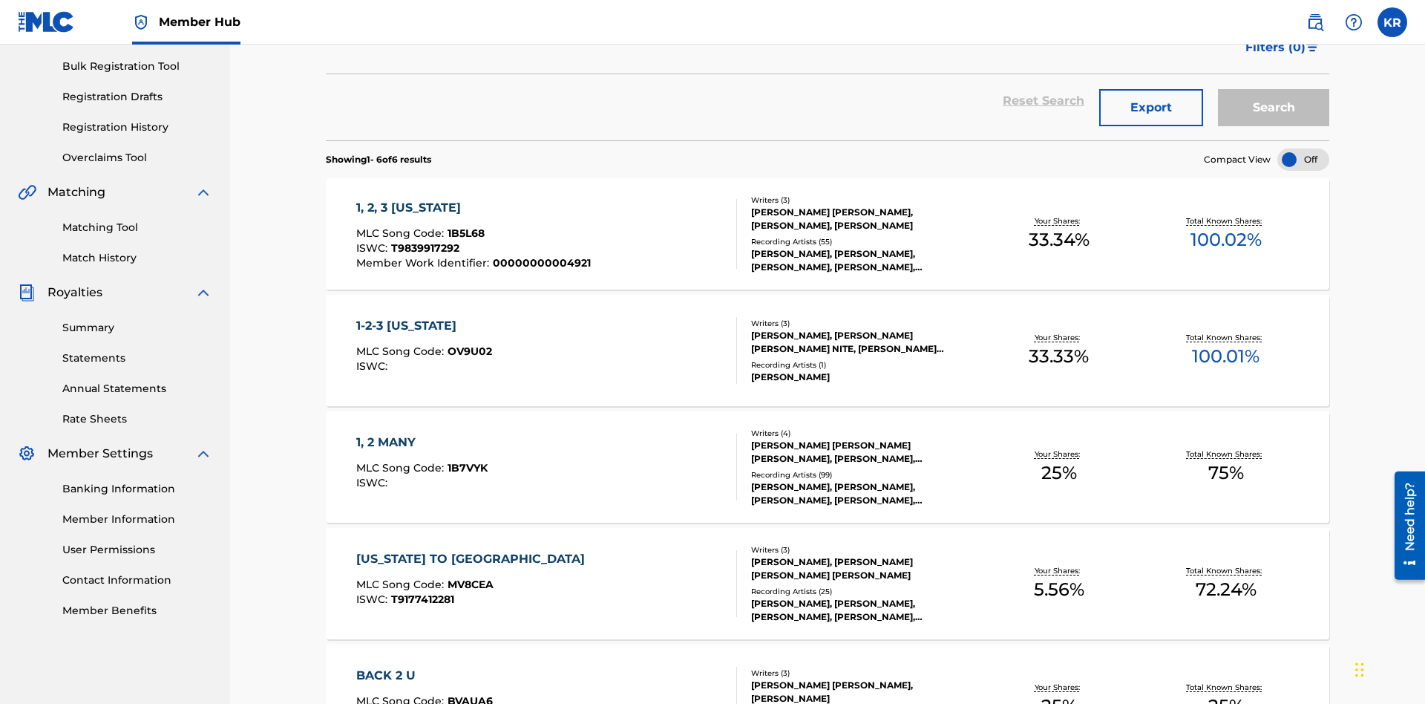
type input "T9839917292"
click at [1274, 108] on button "Search" at bounding box center [1273, 107] width 111 height 37
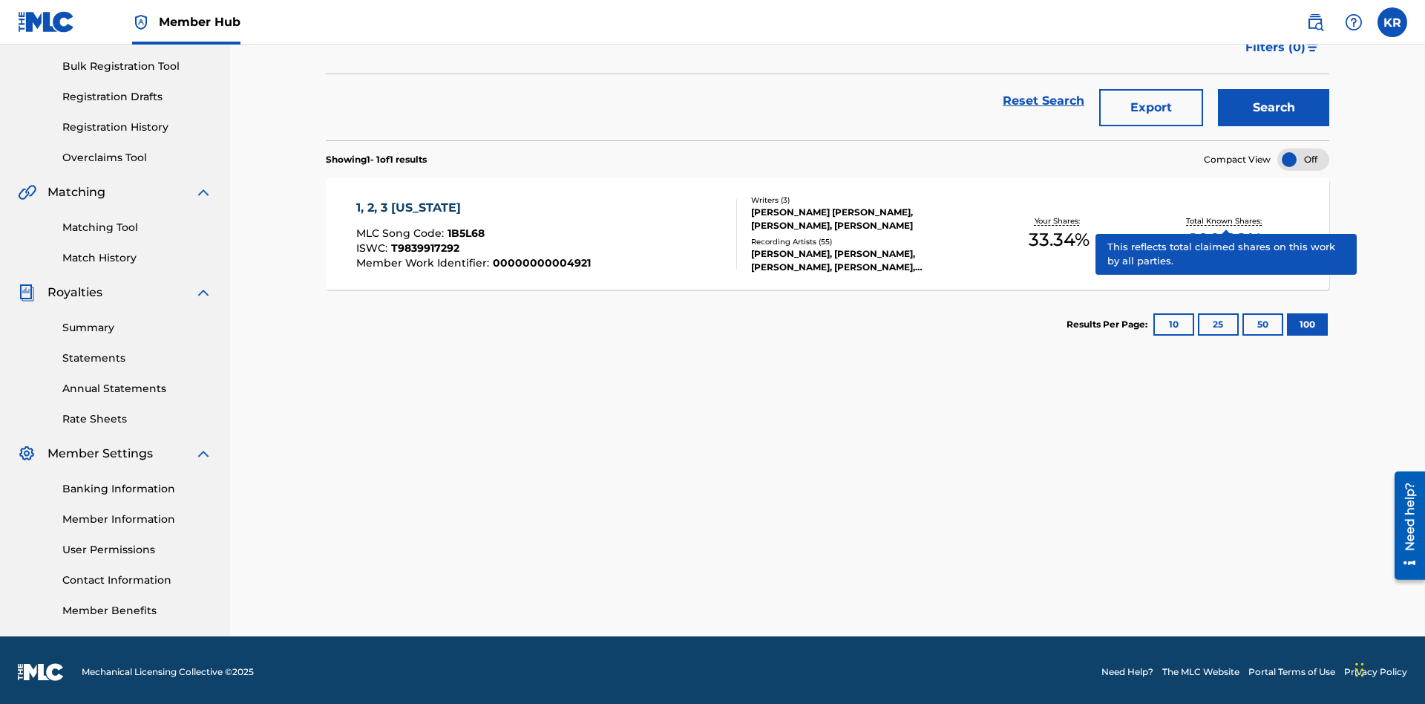
click at [464, 229] on span "1B5L68" at bounding box center [466, 232] width 37 height 13
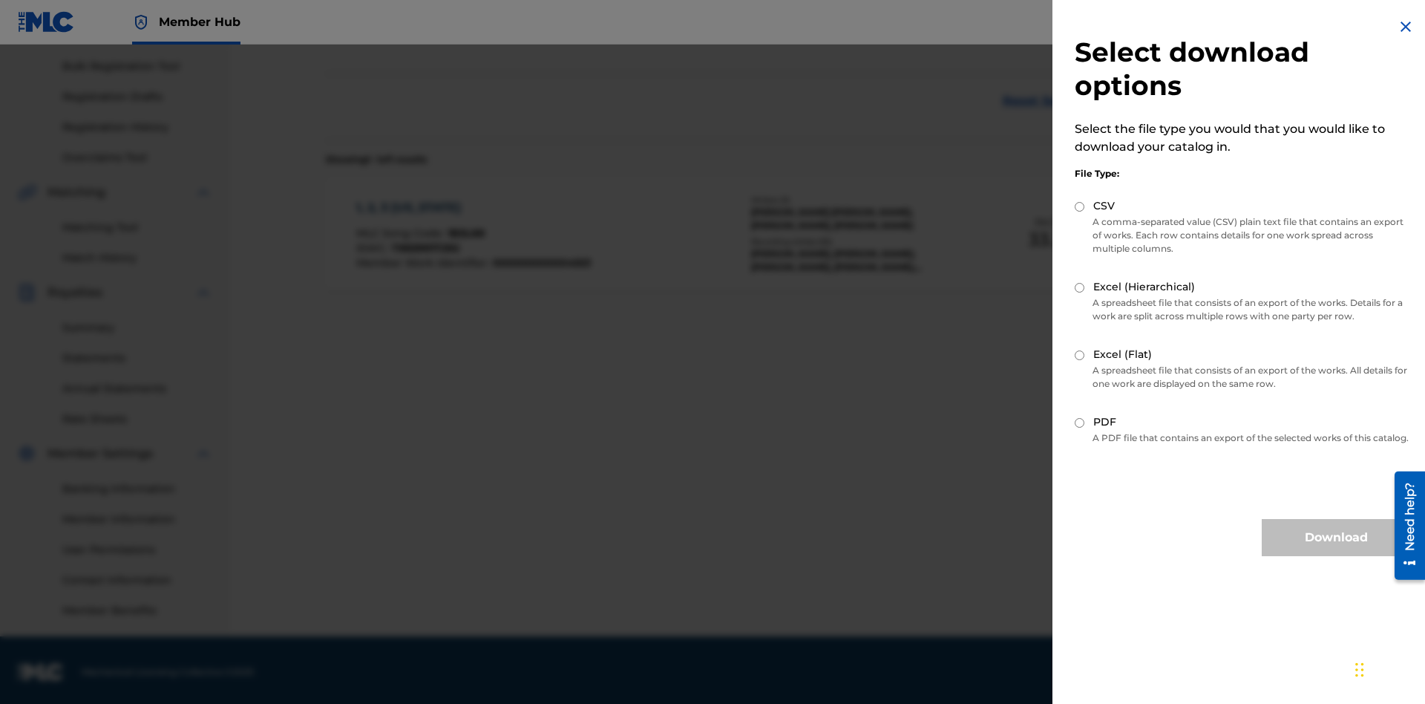
click at [1080, 206] on input "CSV" at bounding box center [1080, 207] width 10 height 10
click at [1336, 551] on button "Download" at bounding box center [1336, 537] width 148 height 37
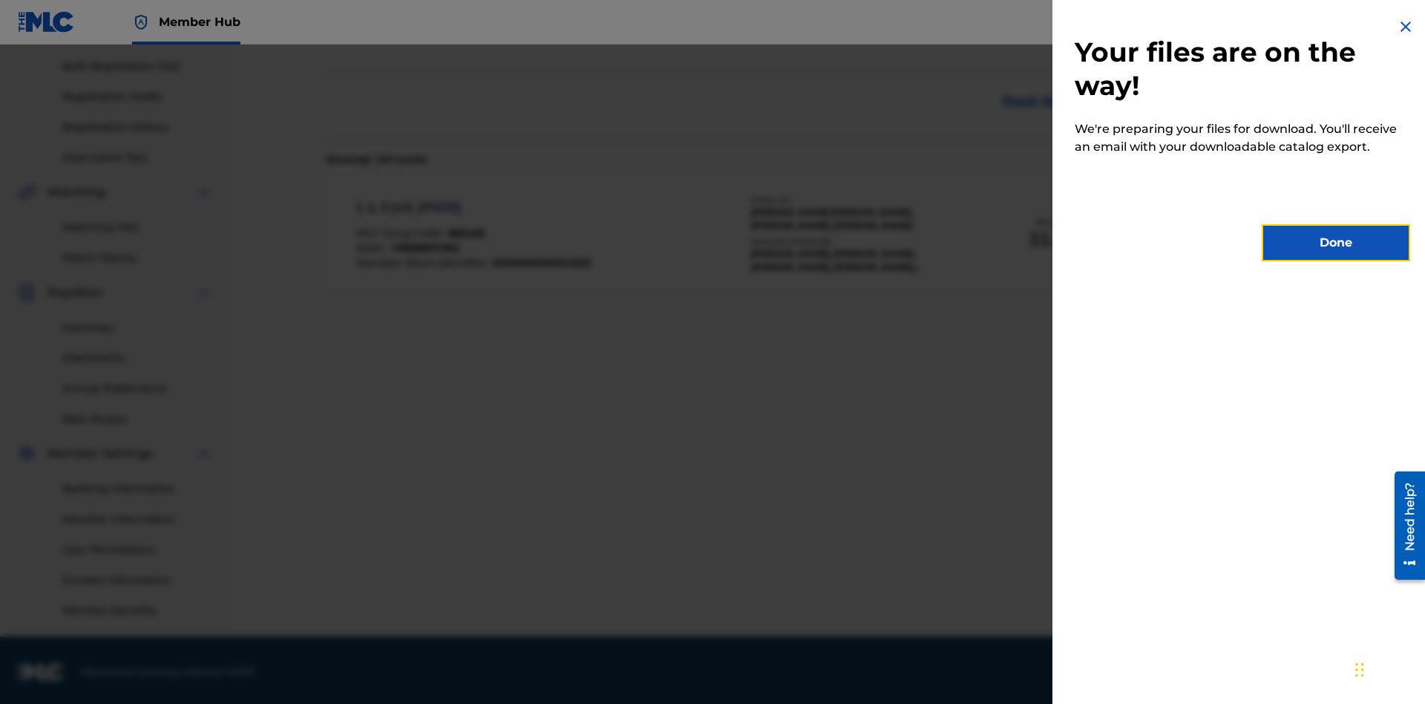
click at [1336, 243] on button "Done" at bounding box center [1336, 242] width 148 height 37
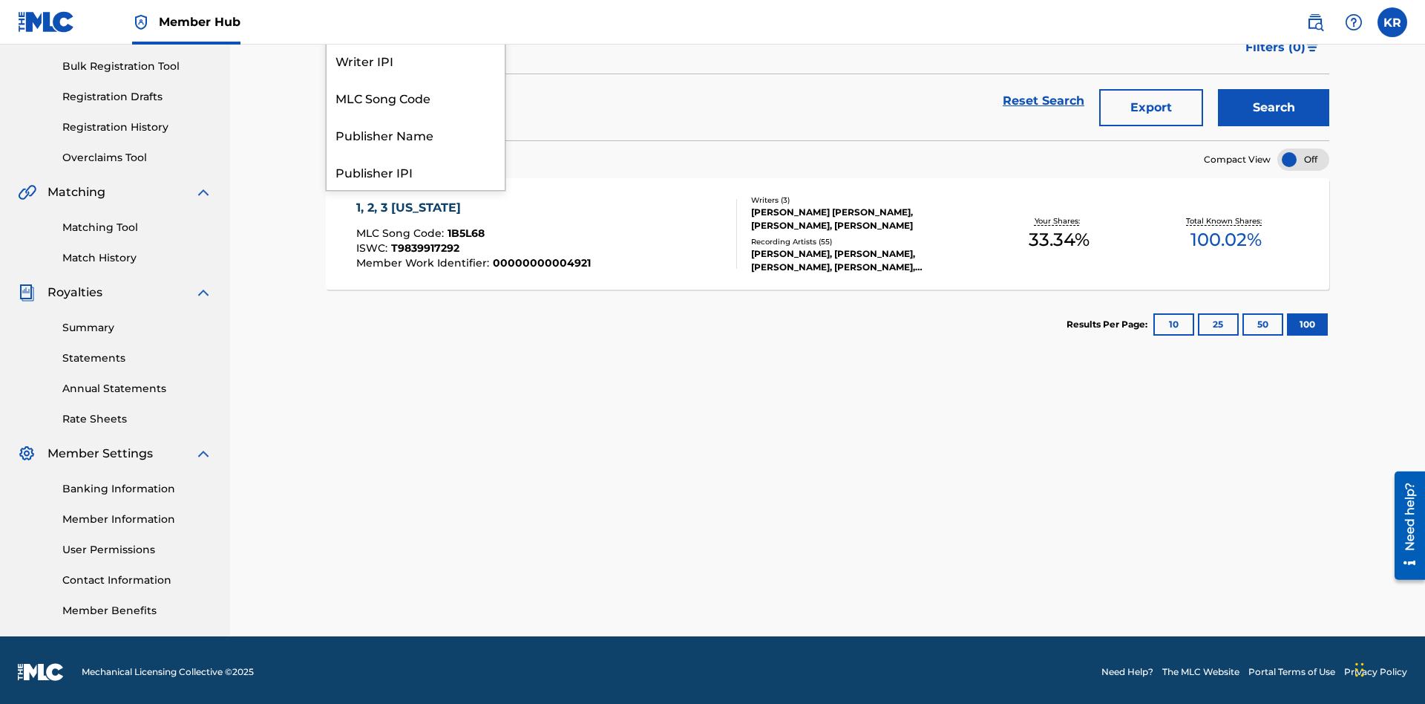
click at [416, 116] on div "MLC Song Code" at bounding box center [416, 97] width 178 height 37
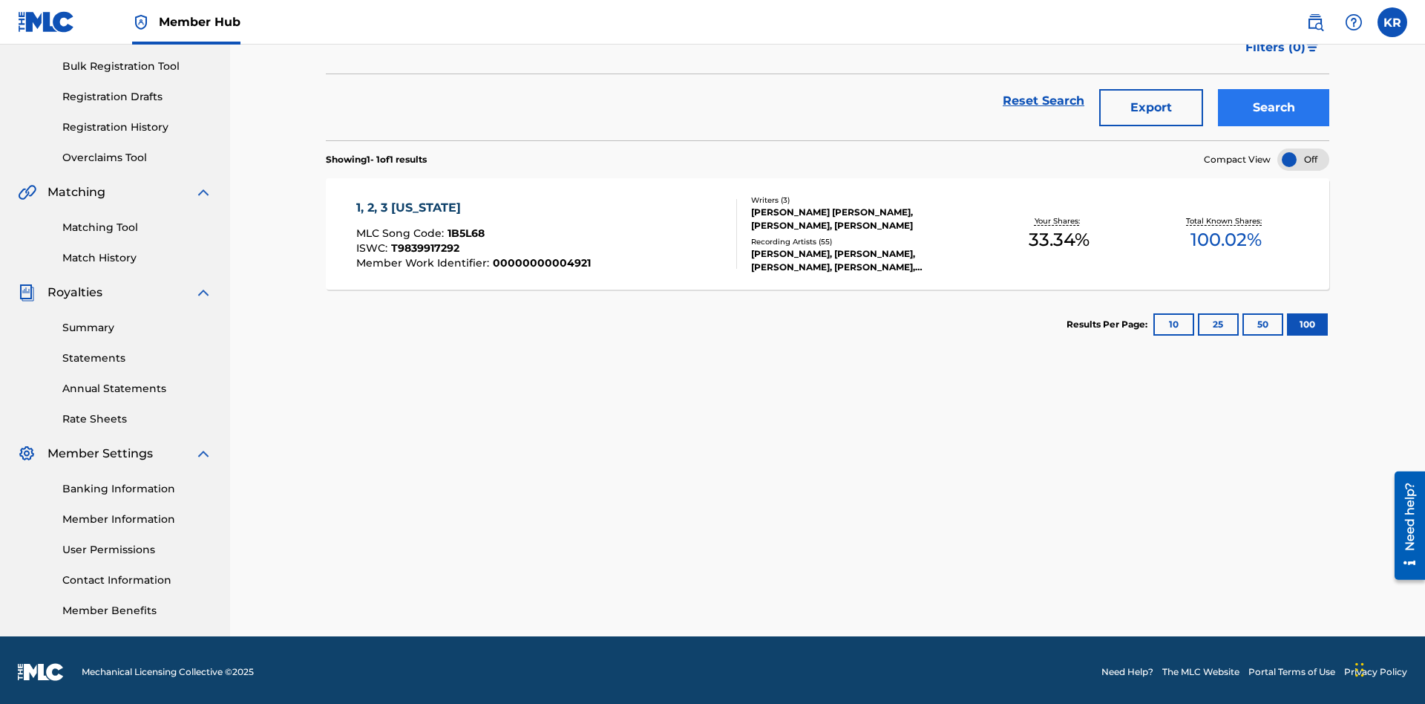
type input "1B5L68"
click at [1274, 108] on button "Search" at bounding box center [1273, 107] width 111 height 37
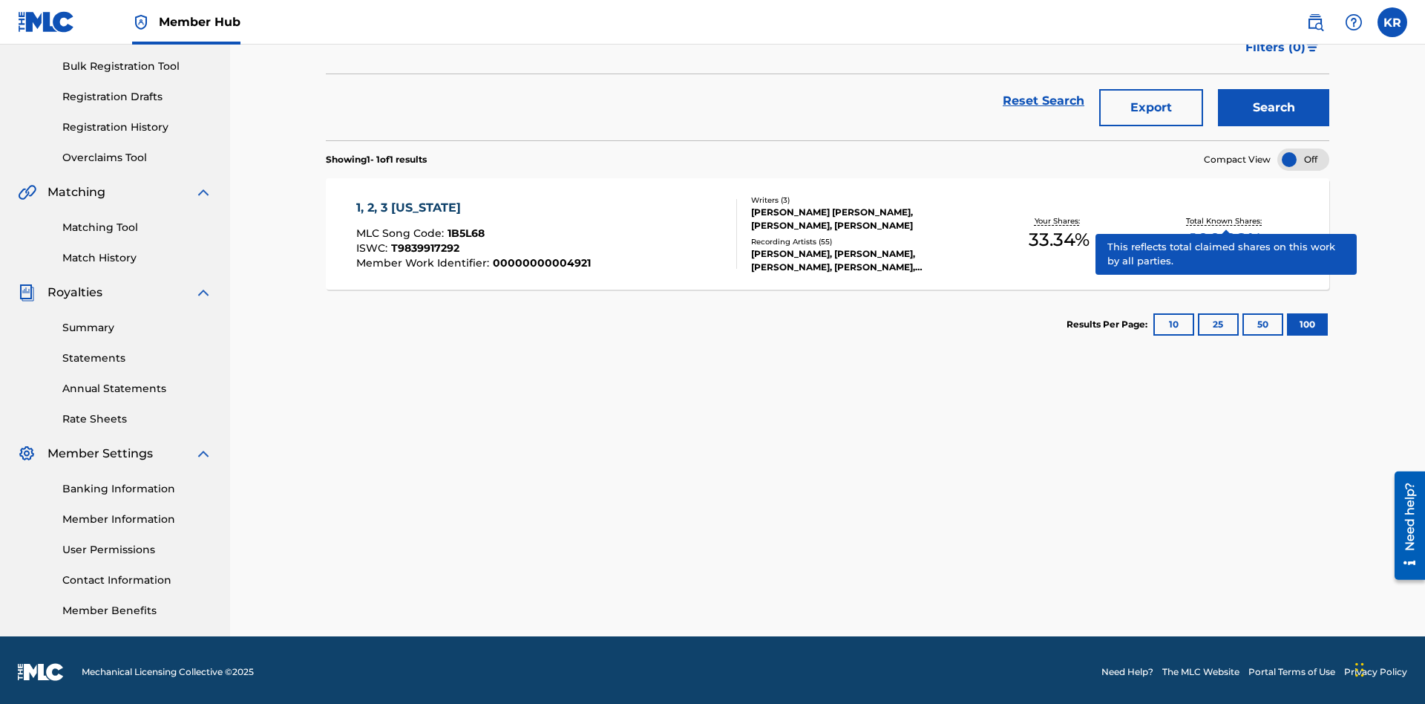
click at [464, 229] on span "1B5L68" at bounding box center [466, 232] width 37 height 13
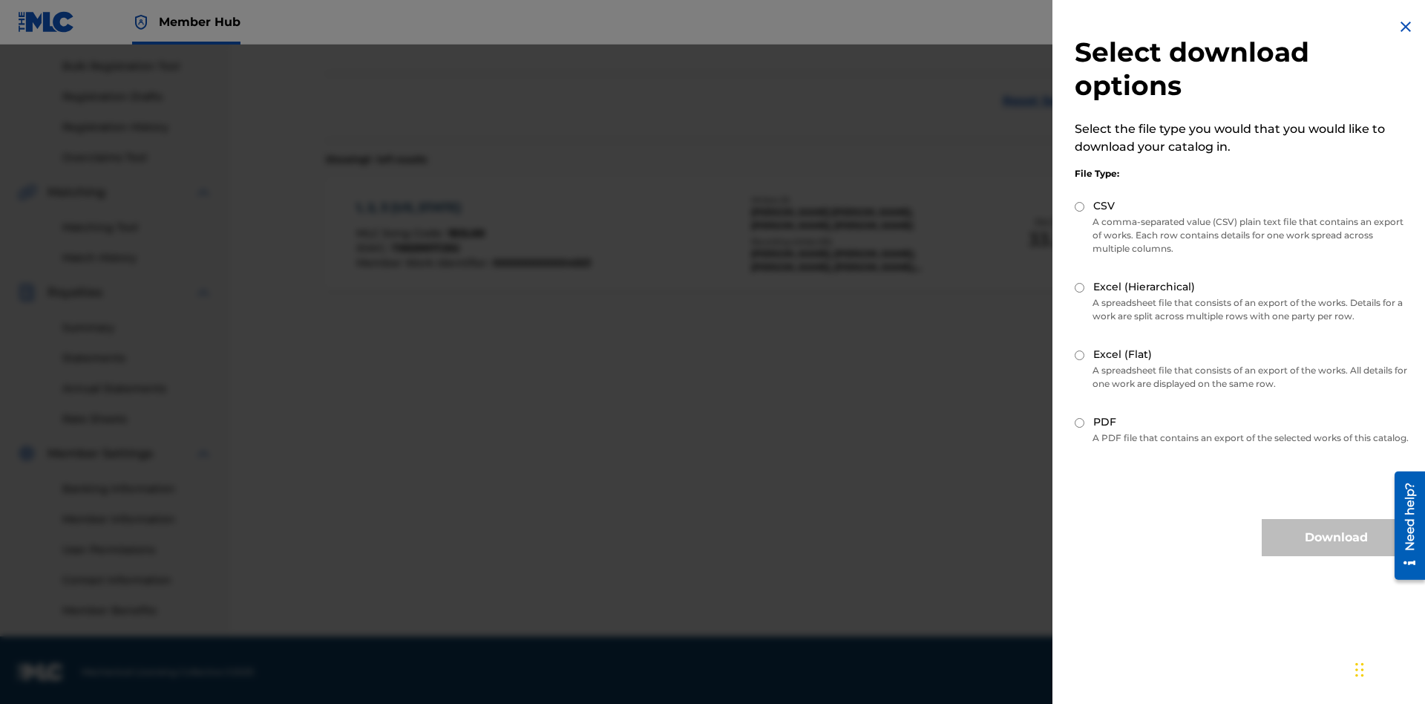
click at [1080, 287] on input "Excel (Hierarchical)" at bounding box center [1080, 288] width 10 height 10
click at [1336, 551] on button "Download" at bounding box center [1336, 537] width 148 height 37
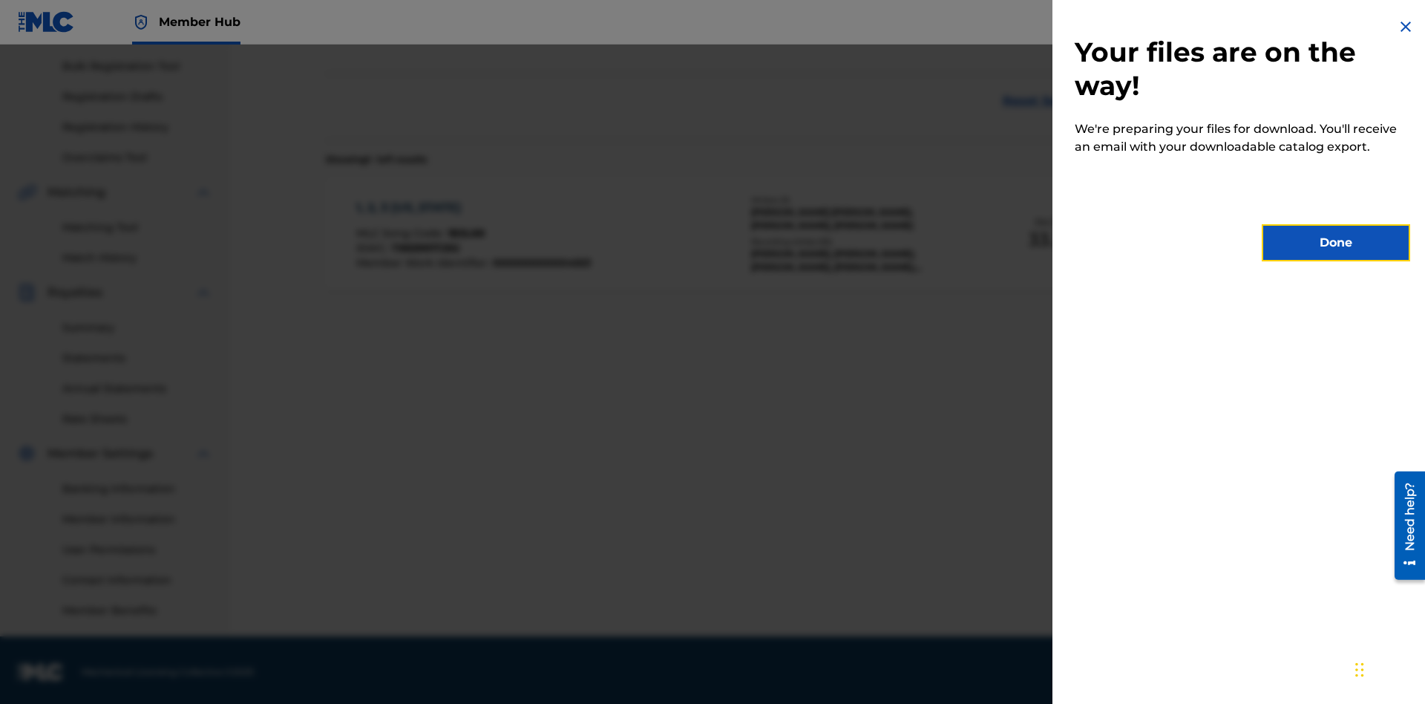
click at [1336, 243] on button "Done" at bounding box center [1336, 242] width 148 height 37
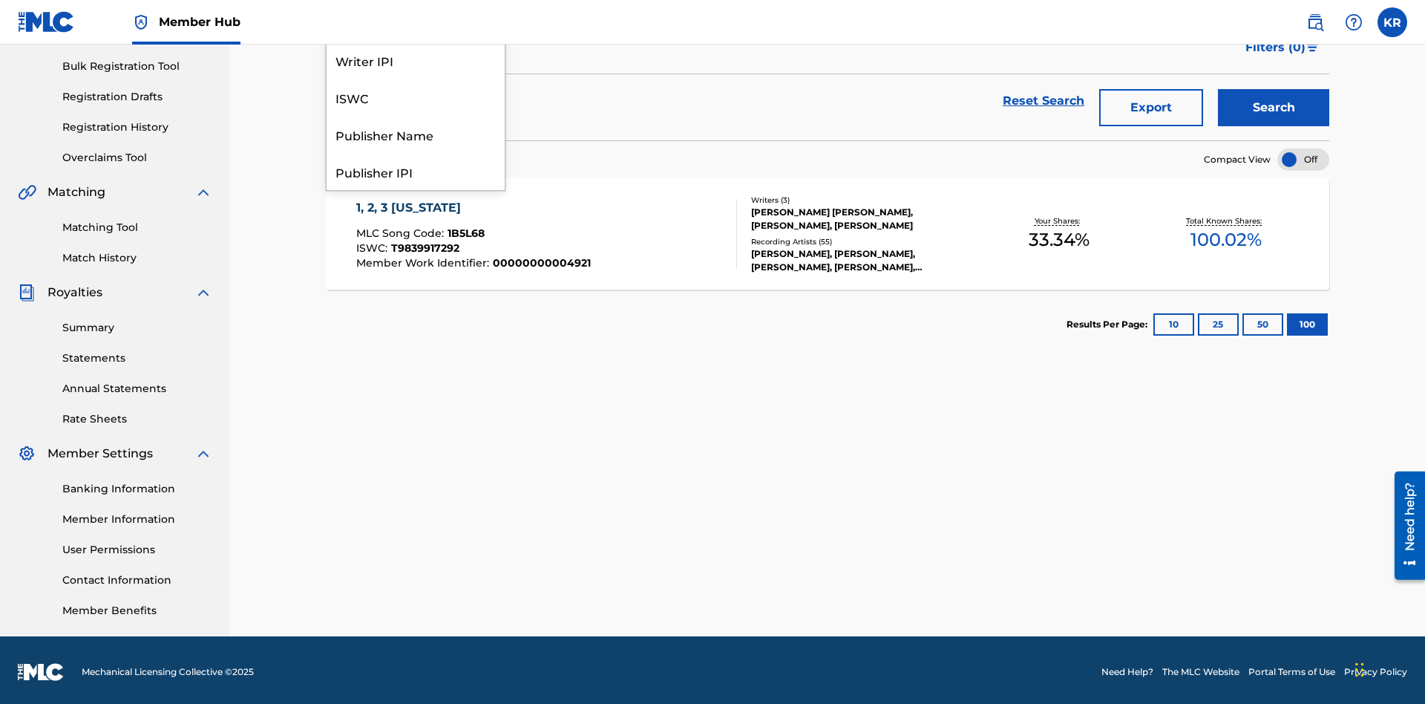
click at [416, 42] on div "Writer Name" at bounding box center [416, 22] width 178 height 37
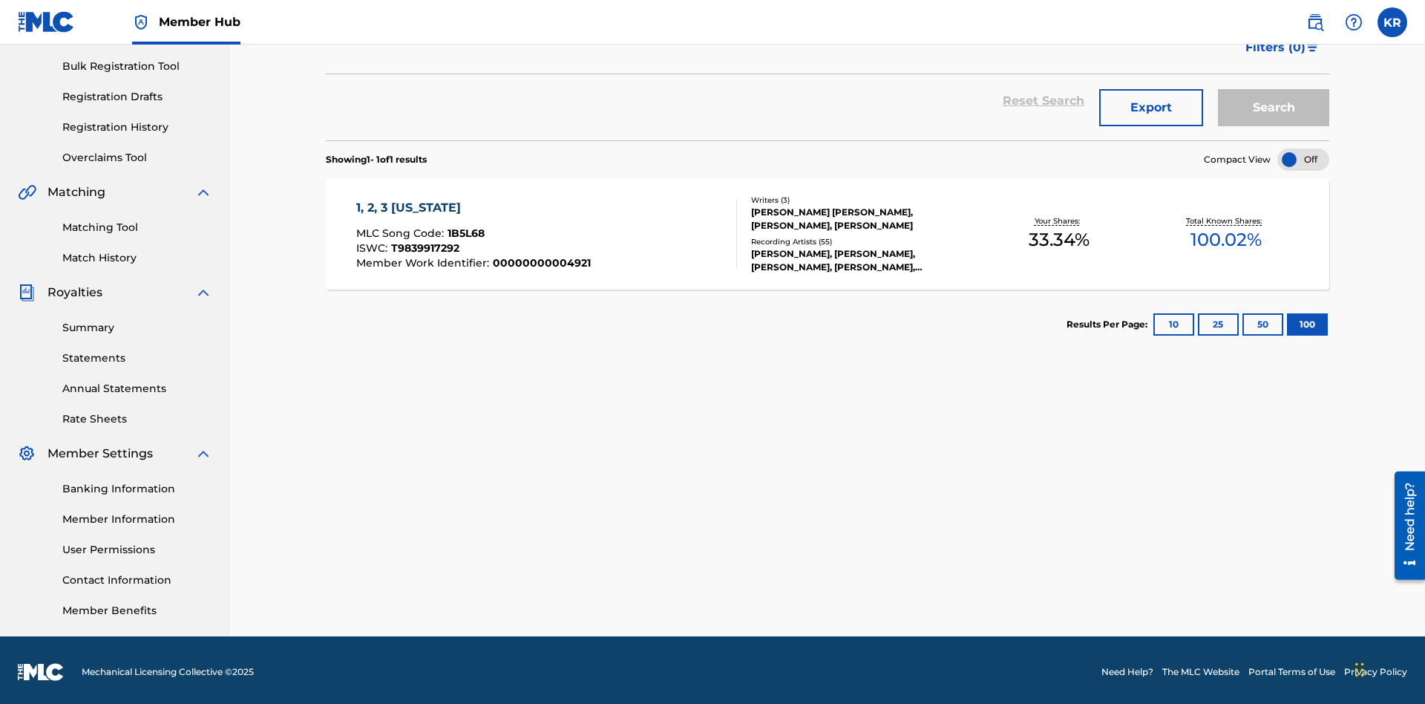
type input "[PERSON_NAME] [PERSON_NAME]"
click at [1274, 108] on button "Search" at bounding box center [1273, 107] width 111 height 37
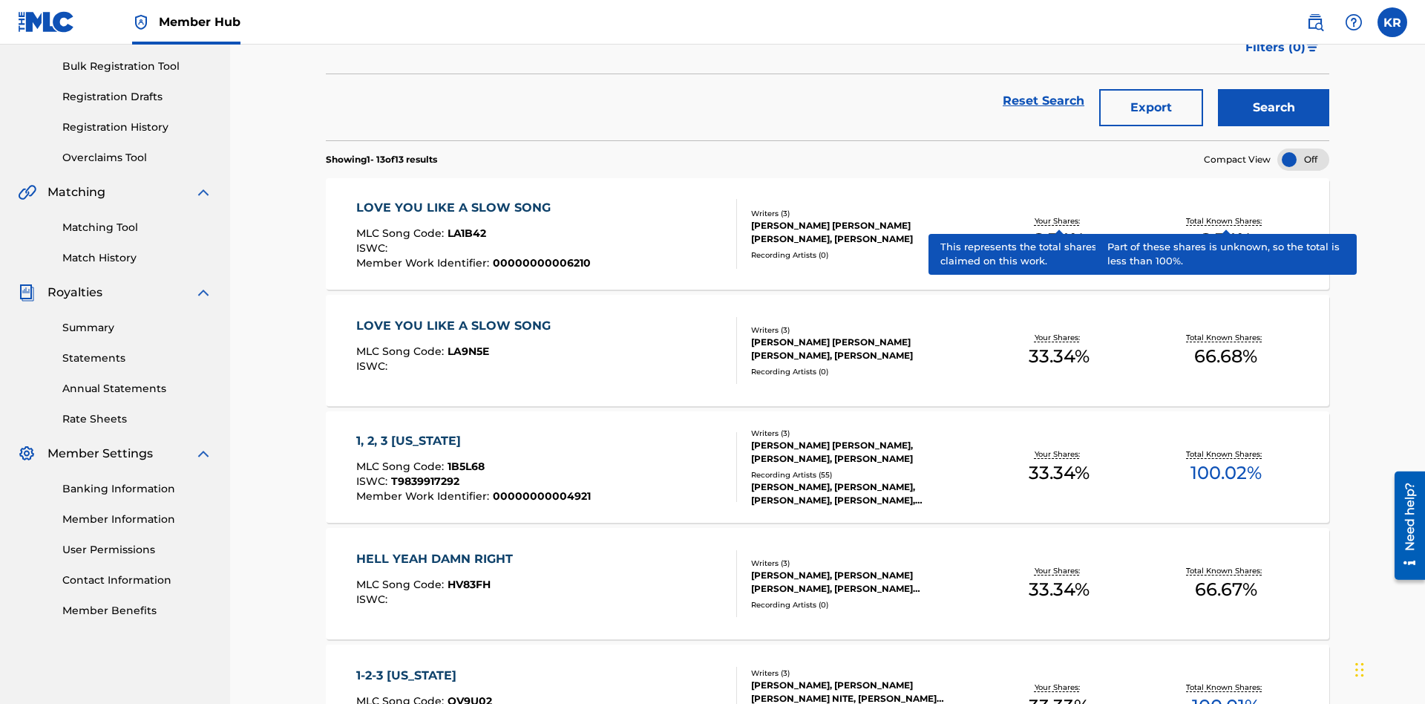
click at [464, 459] on span "1B5L68" at bounding box center [466, 465] width 37 height 13
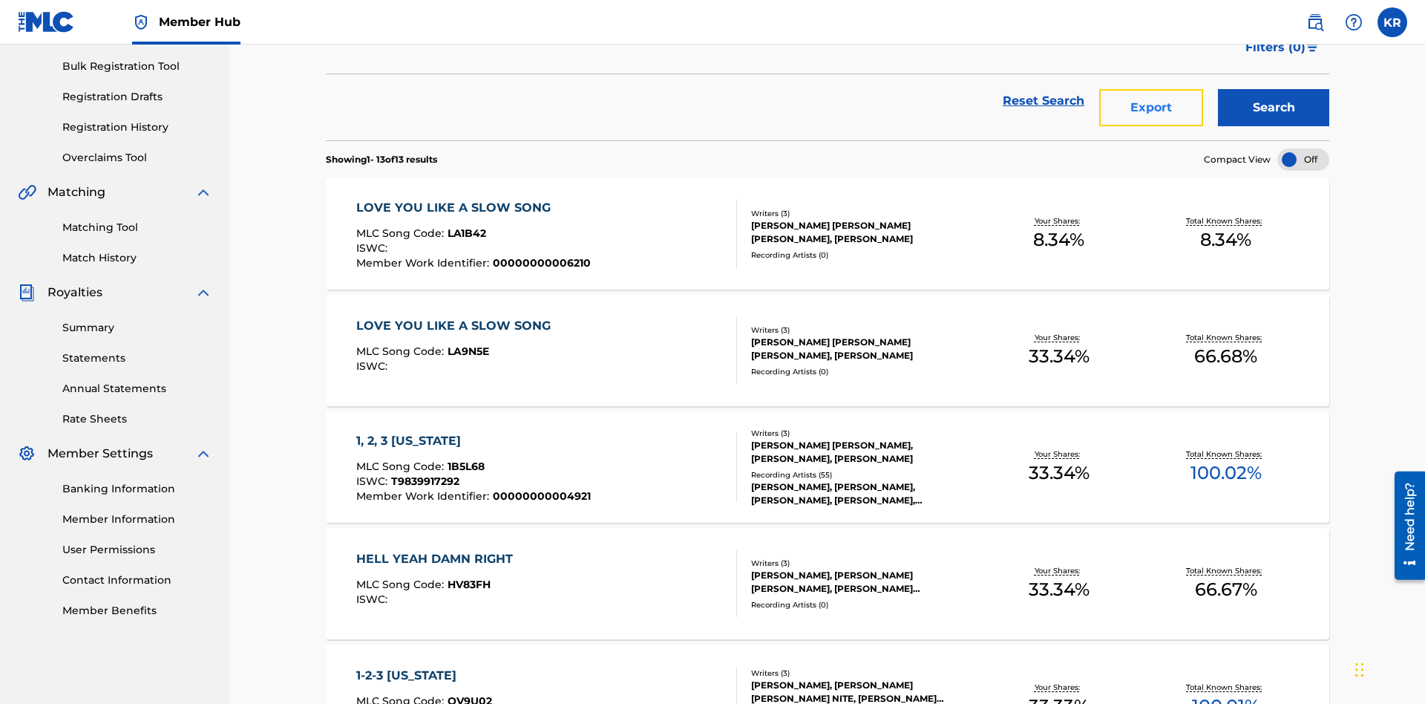
click at [1151, 108] on button "Export" at bounding box center [1151, 107] width 104 height 37
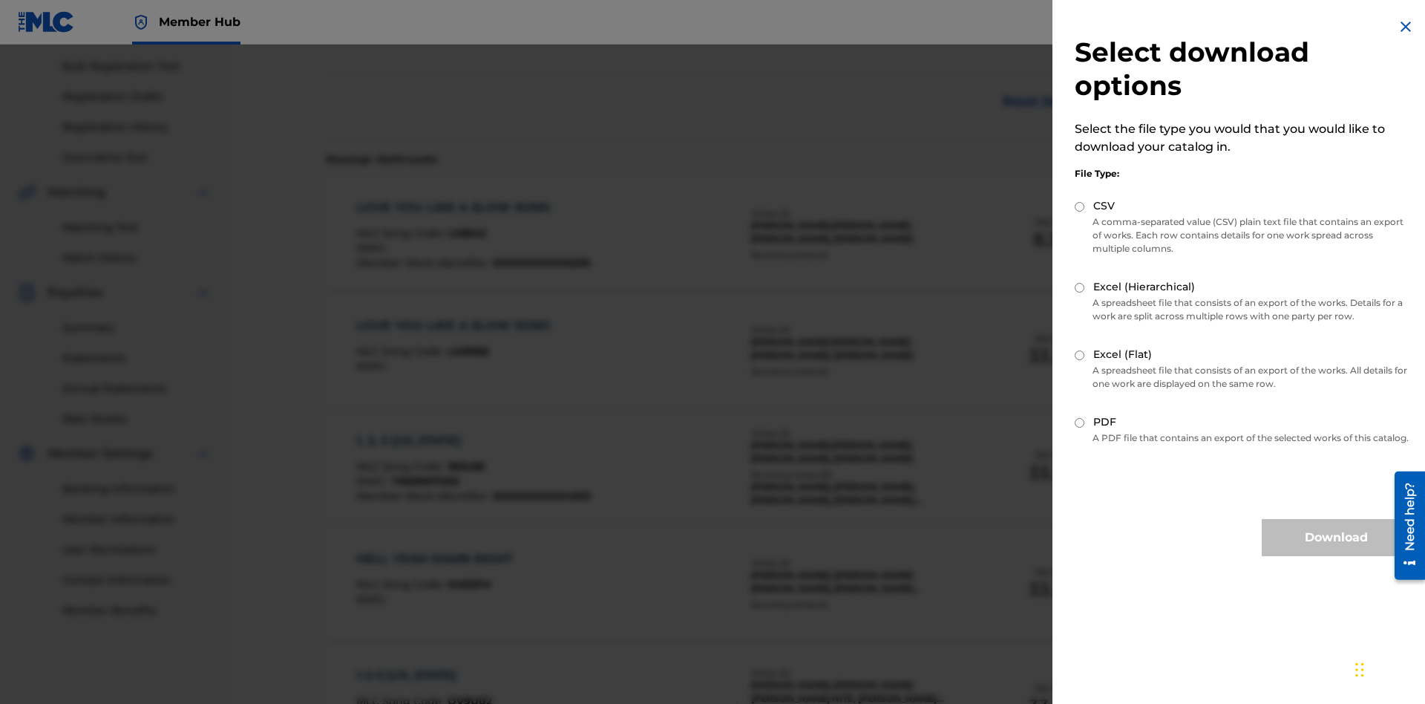
click at [1080, 355] on input "Excel (Flat)" at bounding box center [1080, 355] width 10 height 10
click at [1336, 551] on button "Download" at bounding box center [1336, 537] width 148 height 37
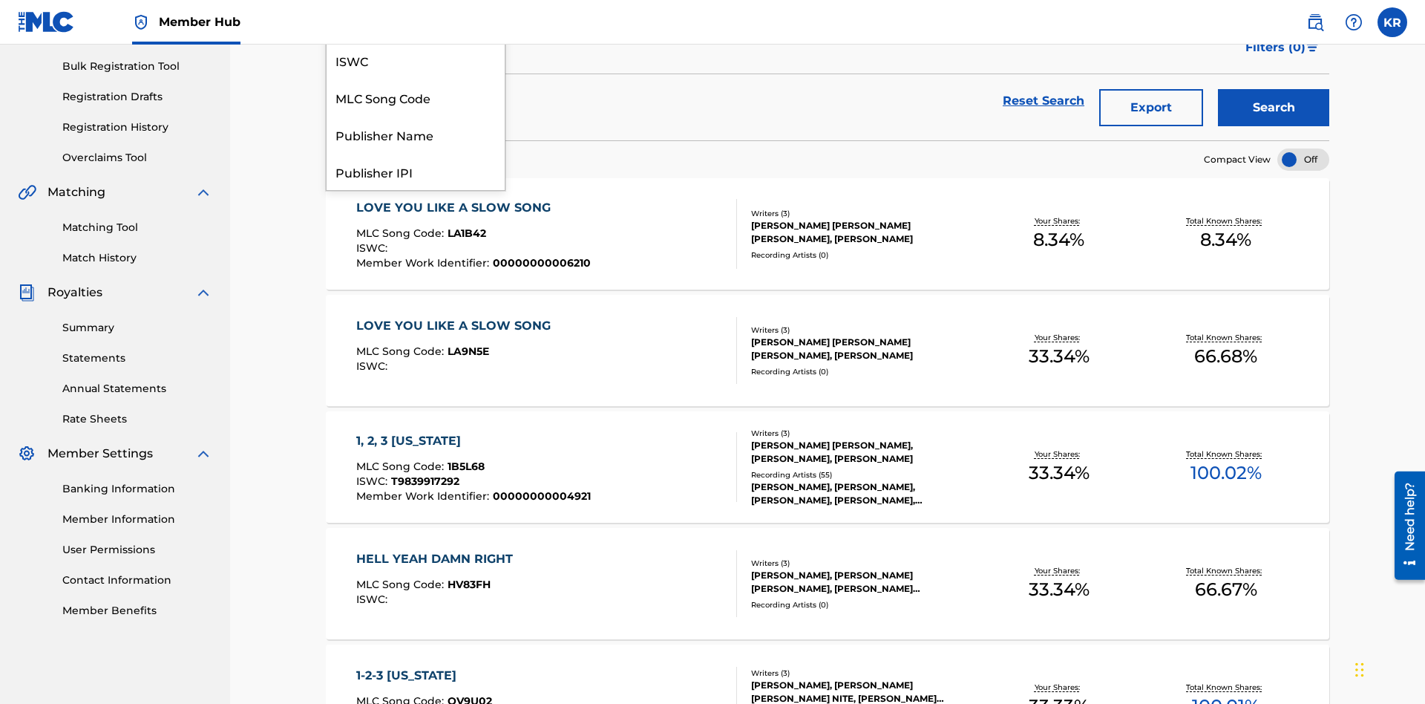
click at [416, 42] on div "Writer IPI" at bounding box center [416, 22] width 178 height 37
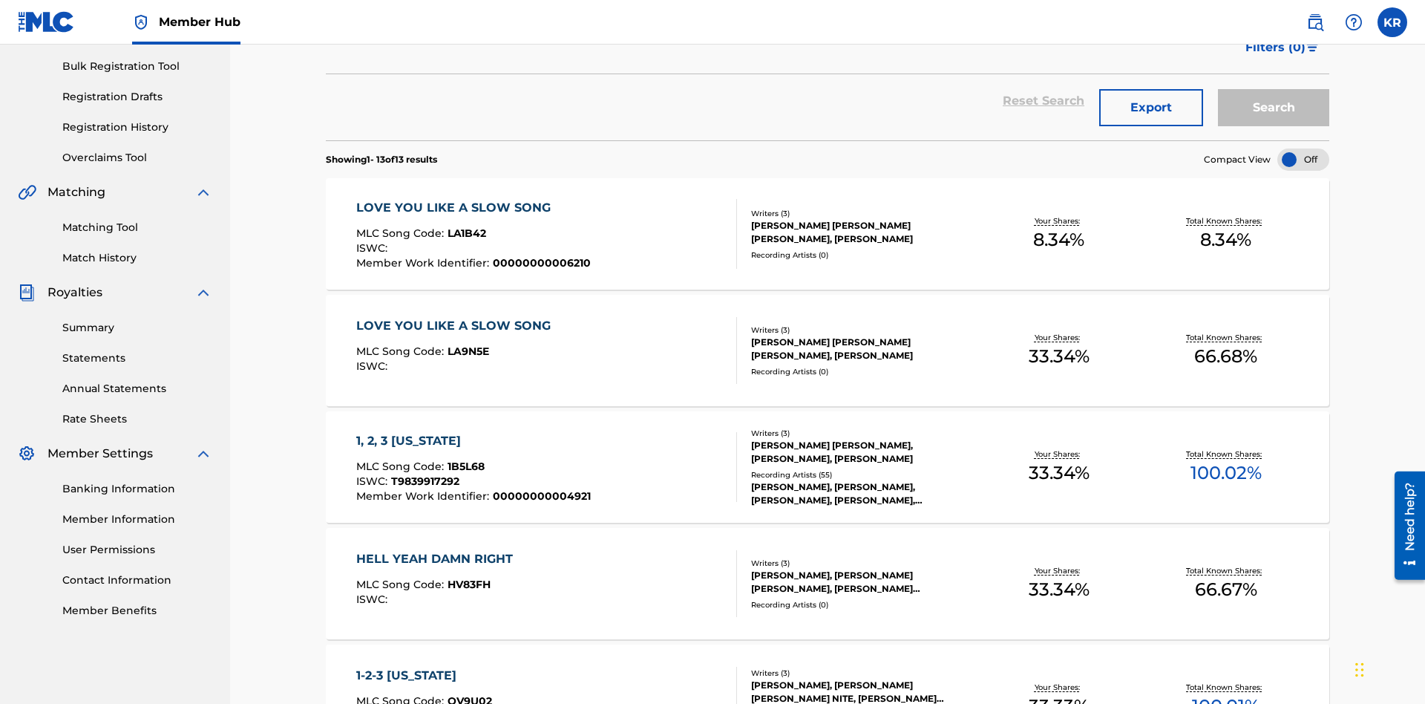
type input "00614973923"
click at [1274, 108] on button "Search" at bounding box center [1273, 107] width 111 height 37
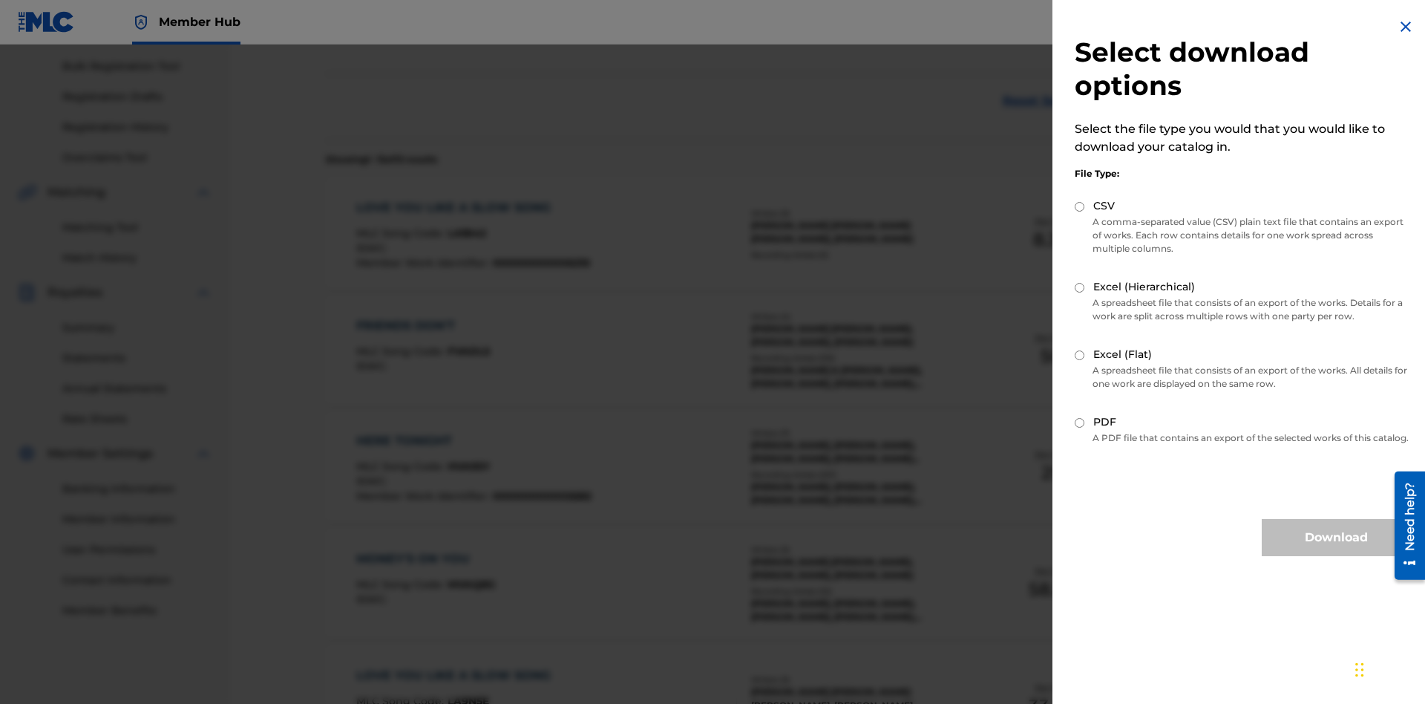
click at [1080, 206] on input "CSV" at bounding box center [1080, 207] width 10 height 10
click at [1336, 551] on button "Download" at bounding box center [1336, 537] width 148 height 37
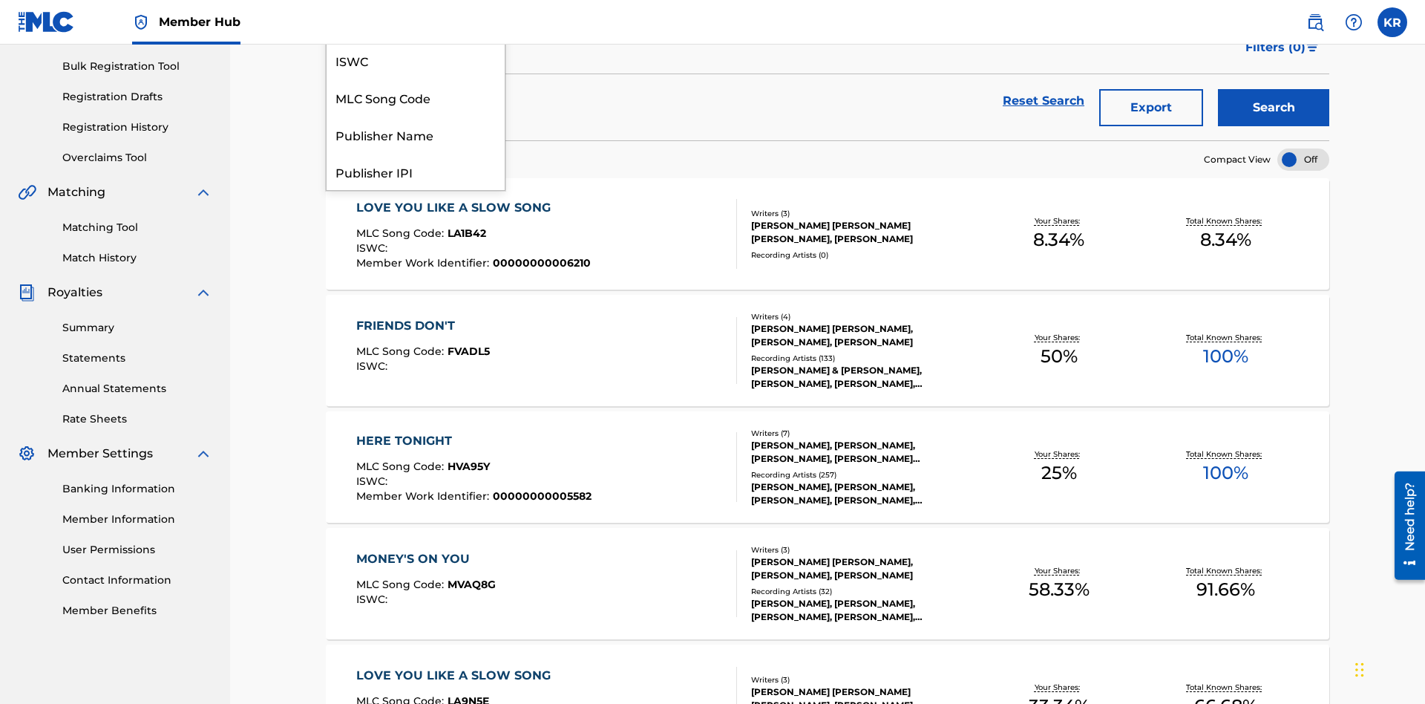
click at [416, 153] on div "Publisher Name" at bounding box center [416, 134] width 178 height 37
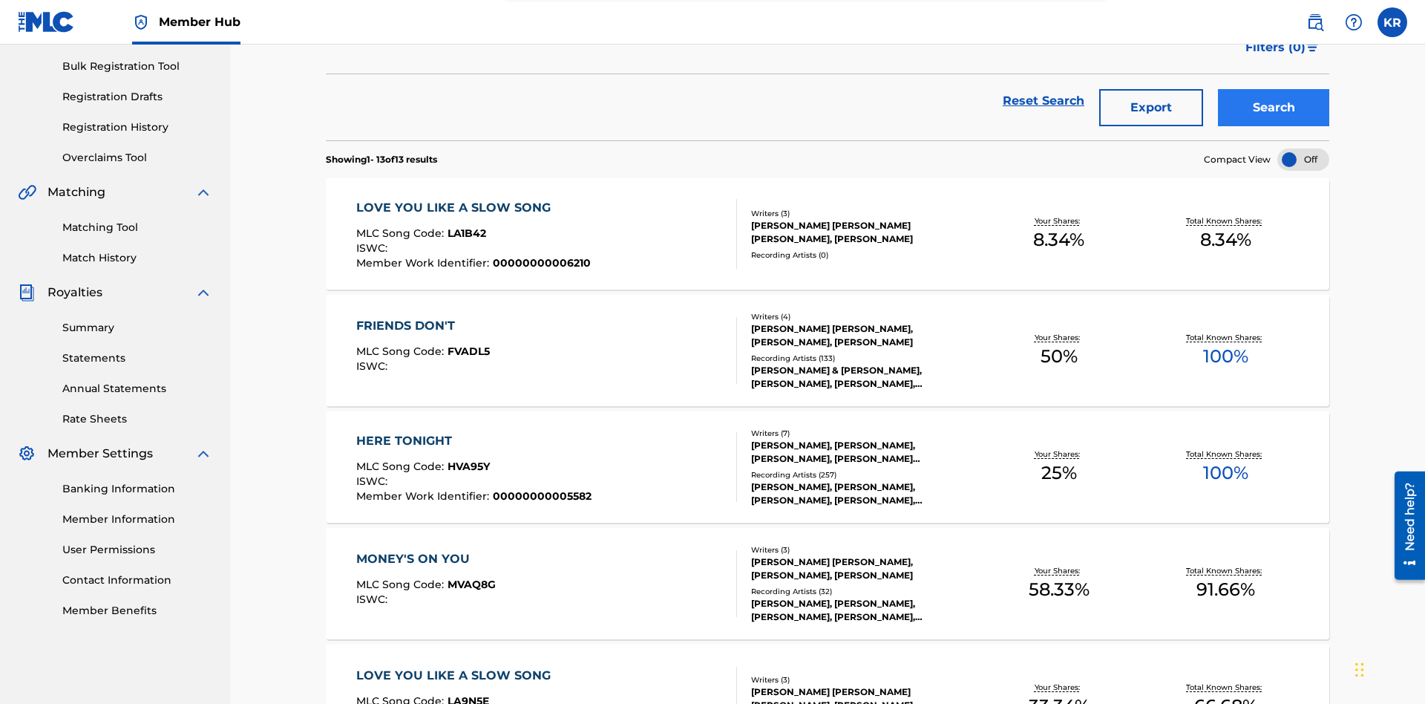
type input "SUPER BIG MUSIC"
click at [1274, 108] on button "Search" at bounding box center [1273, 107] width 111 height 37
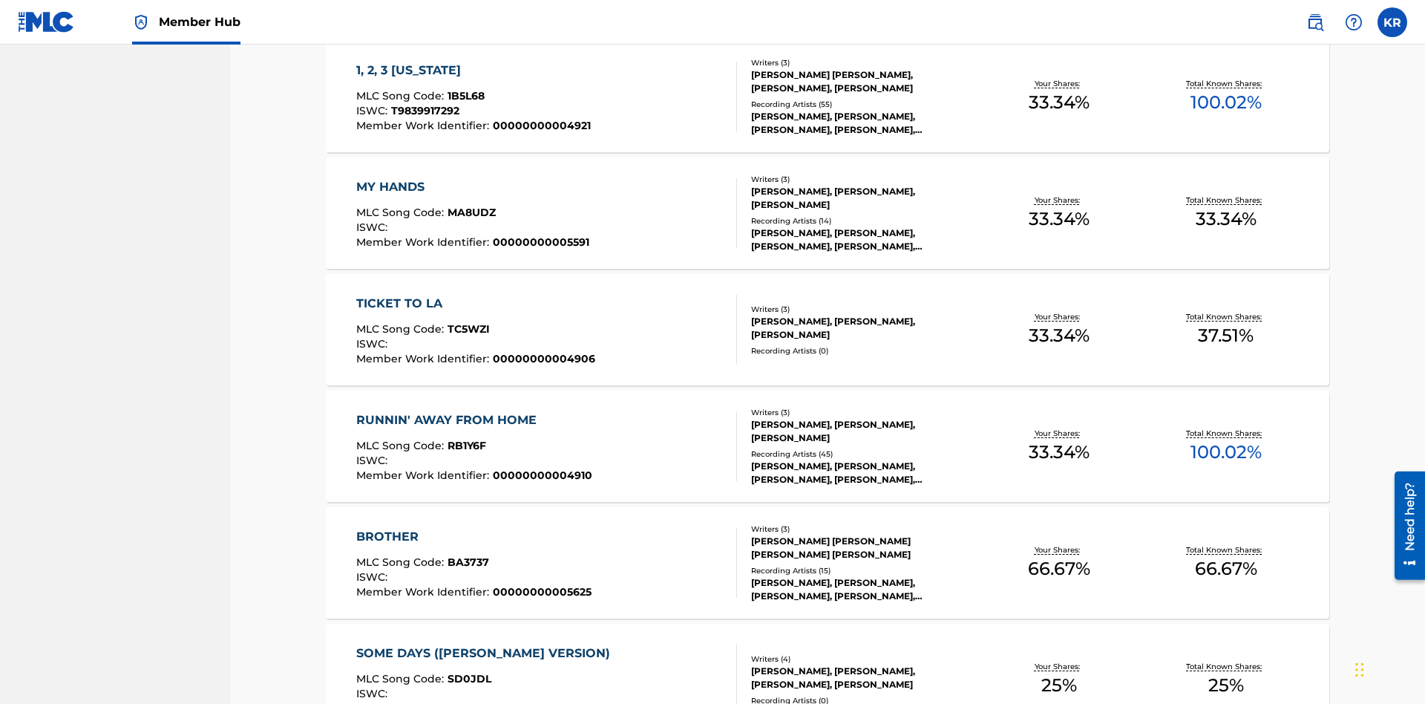
scroll to position [213, 0]
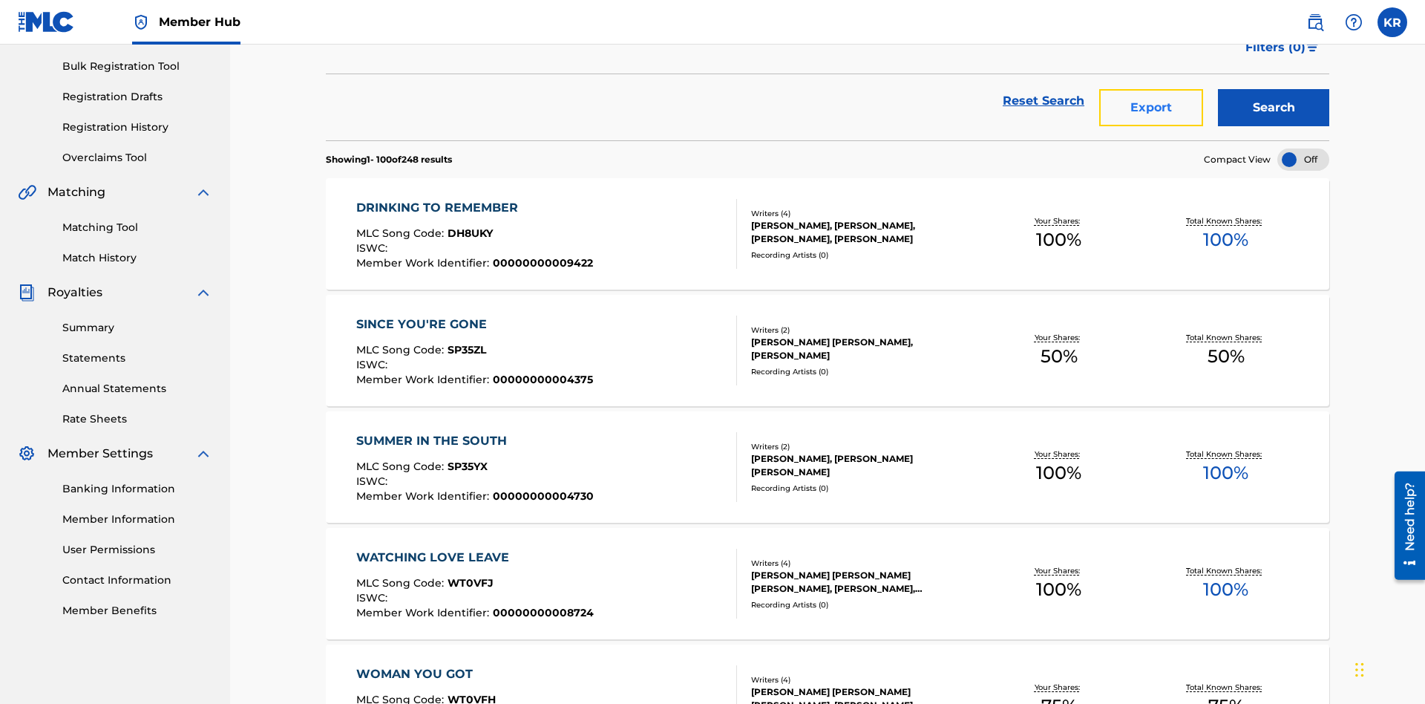
click at [1151, 108] on button "Export" at bounding box center [1151, 107] width 104 height 37
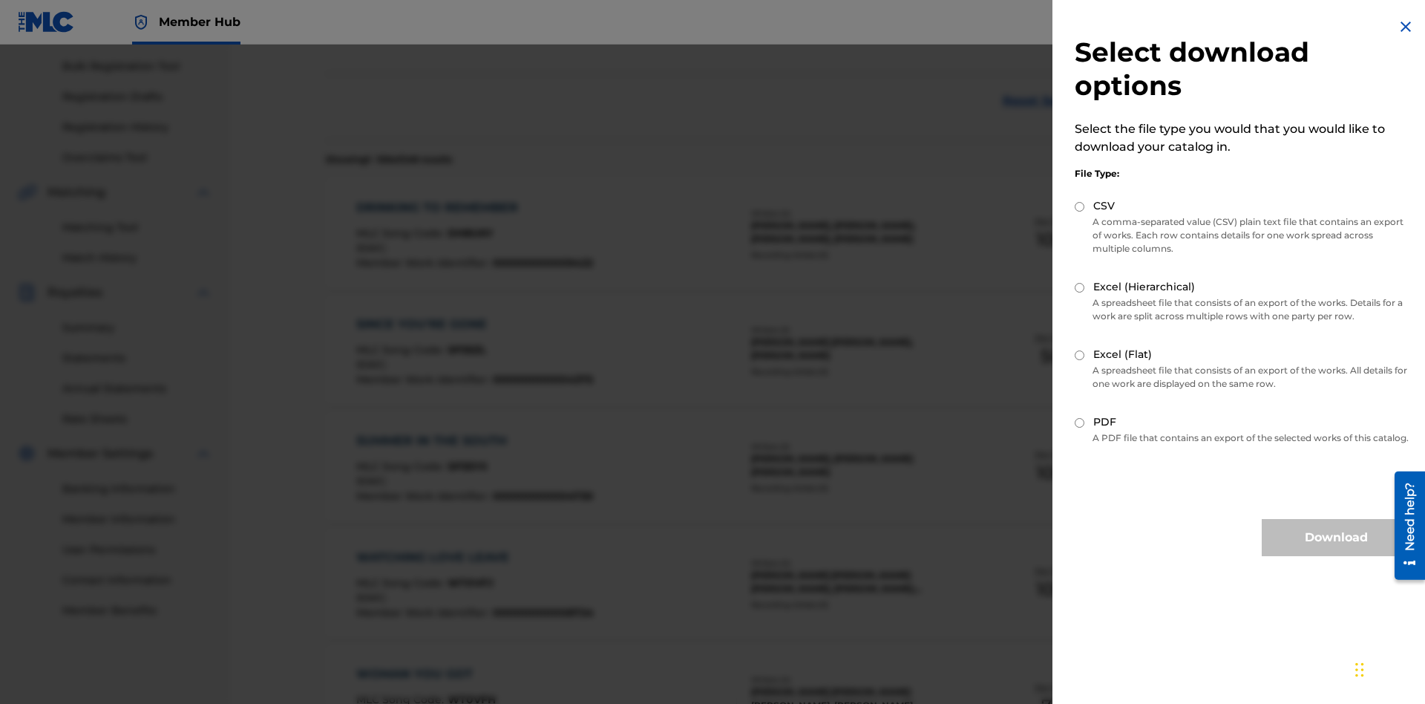
click at [1080, 287] on input "Excel (Hierarchical)" at bounding box center [1080, 288] width 10 height 10
click at [1336, 551] on button "Download" at bounding box center [1336, 537] width 148 height 37
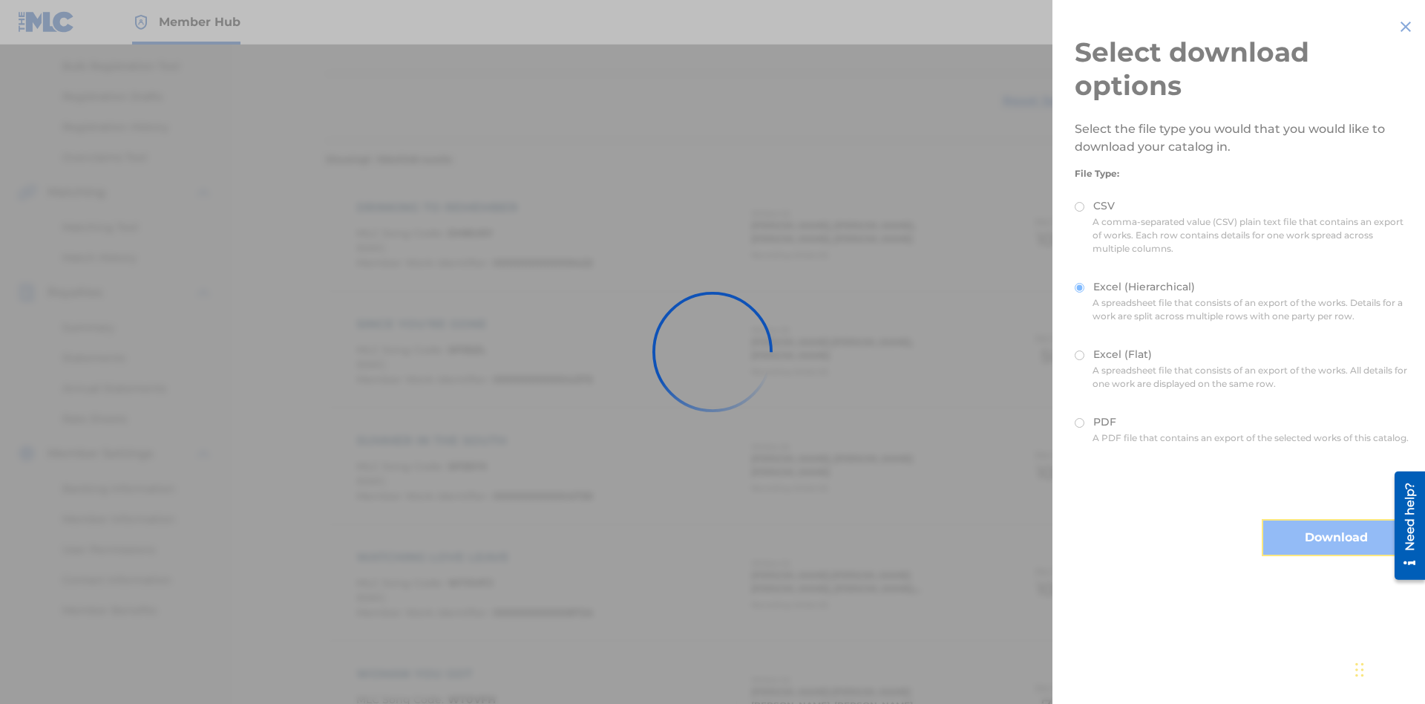
scroll to position [984, 0]
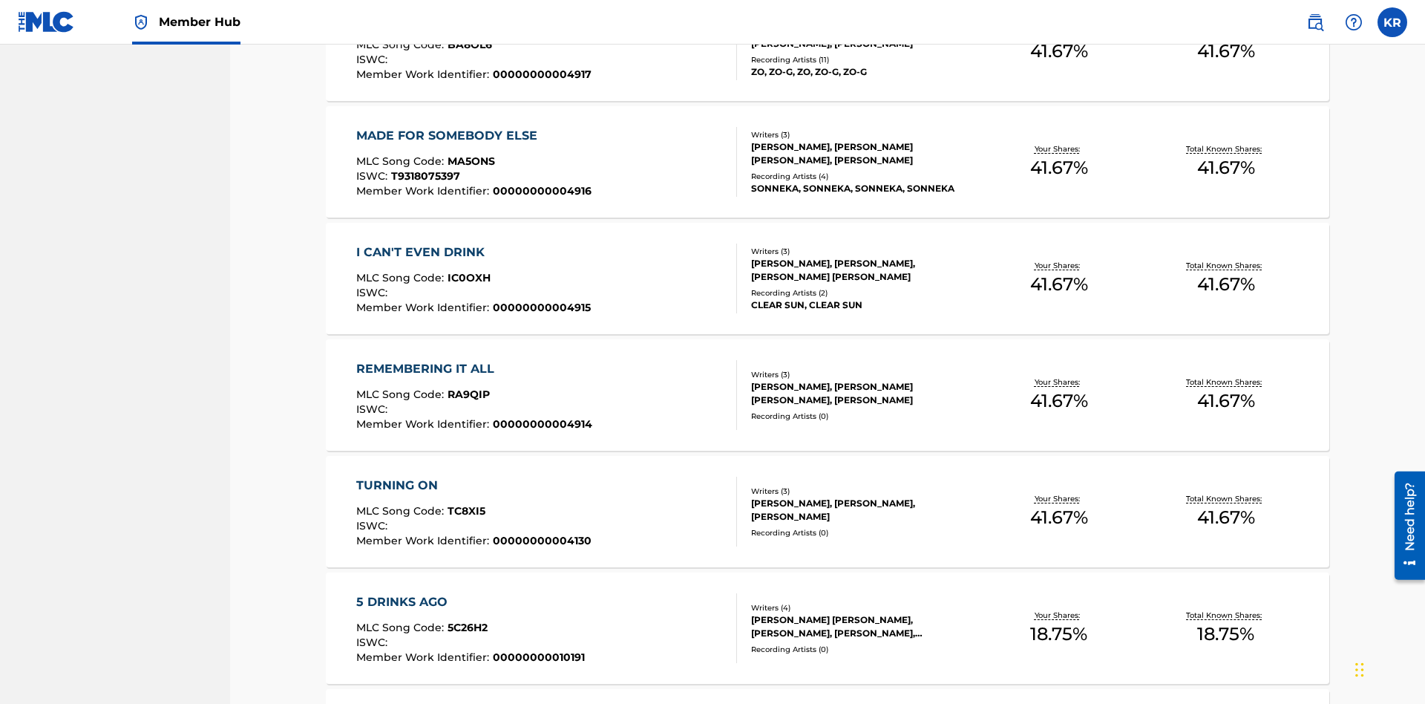
type input "00594318326"
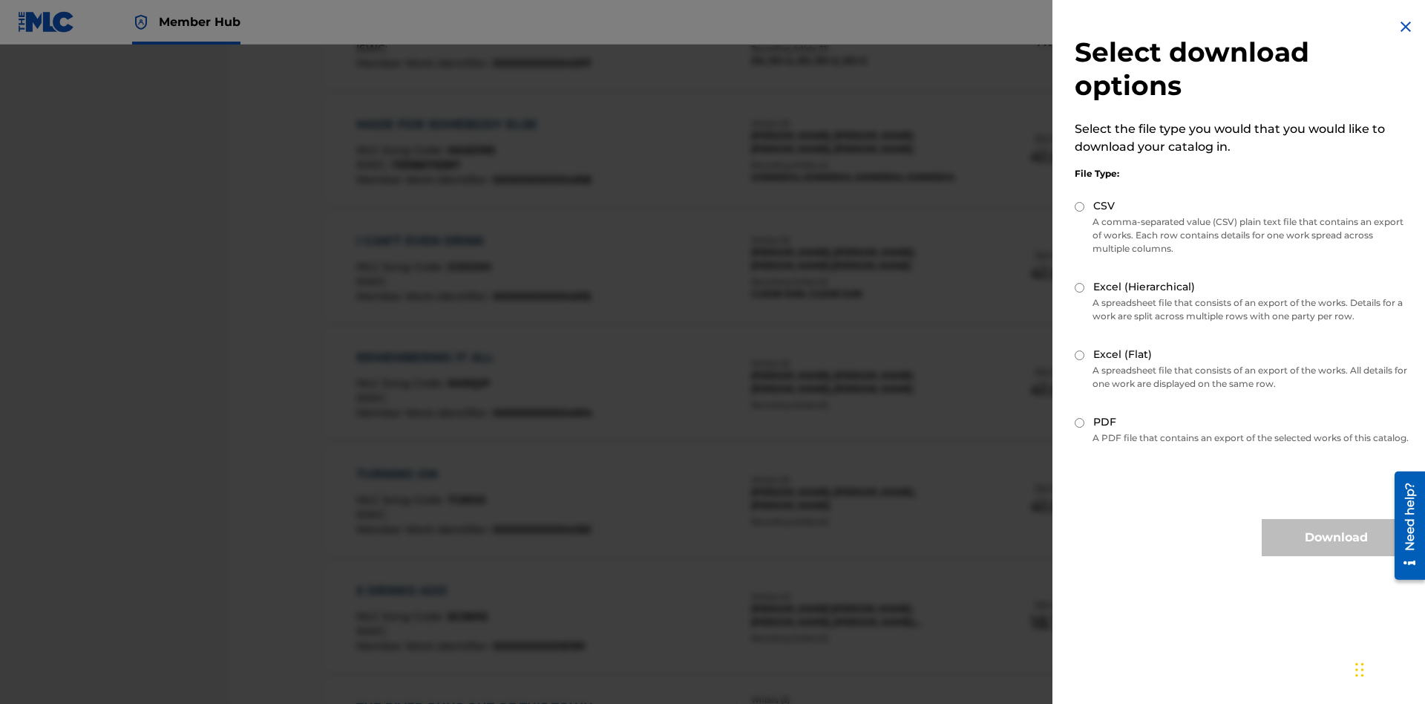
click at [1080, 355] on input "Excel (Flat)" at bounding box center [1080, 355] width 10 height 10
click at [1336, 551] on button "Download" at bounding box center [1336, 537] width 148 height 37
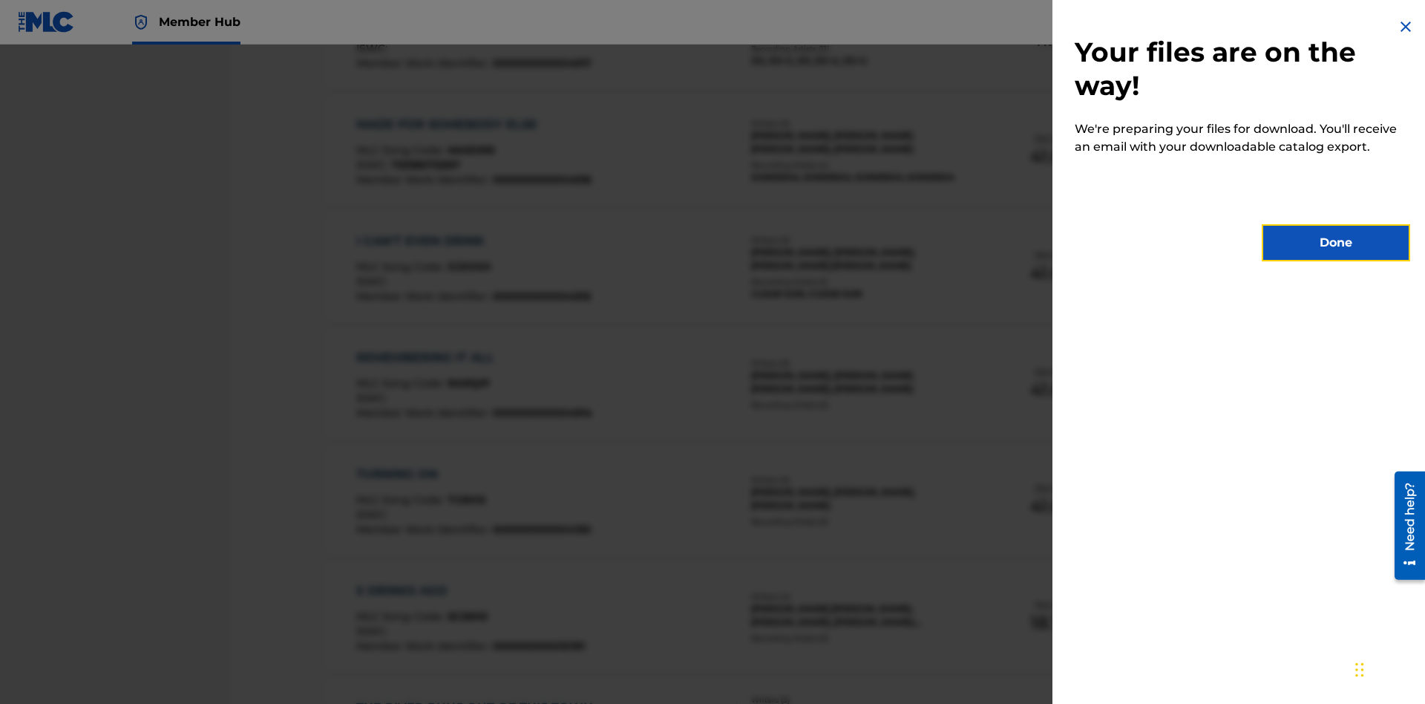
click at [1336, 243] on button "Done" at bounding box center [1336, 242] width 148 height 37
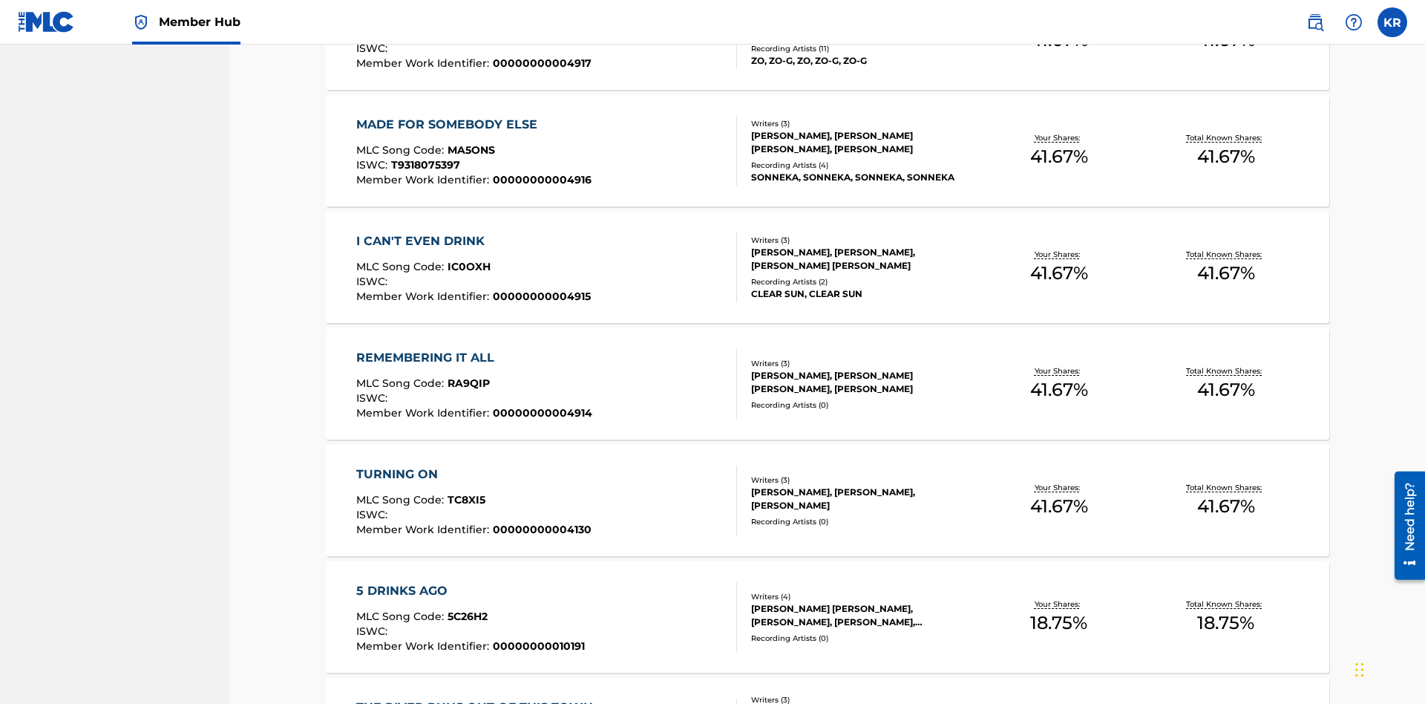
type input "[PERSON_NAME]"
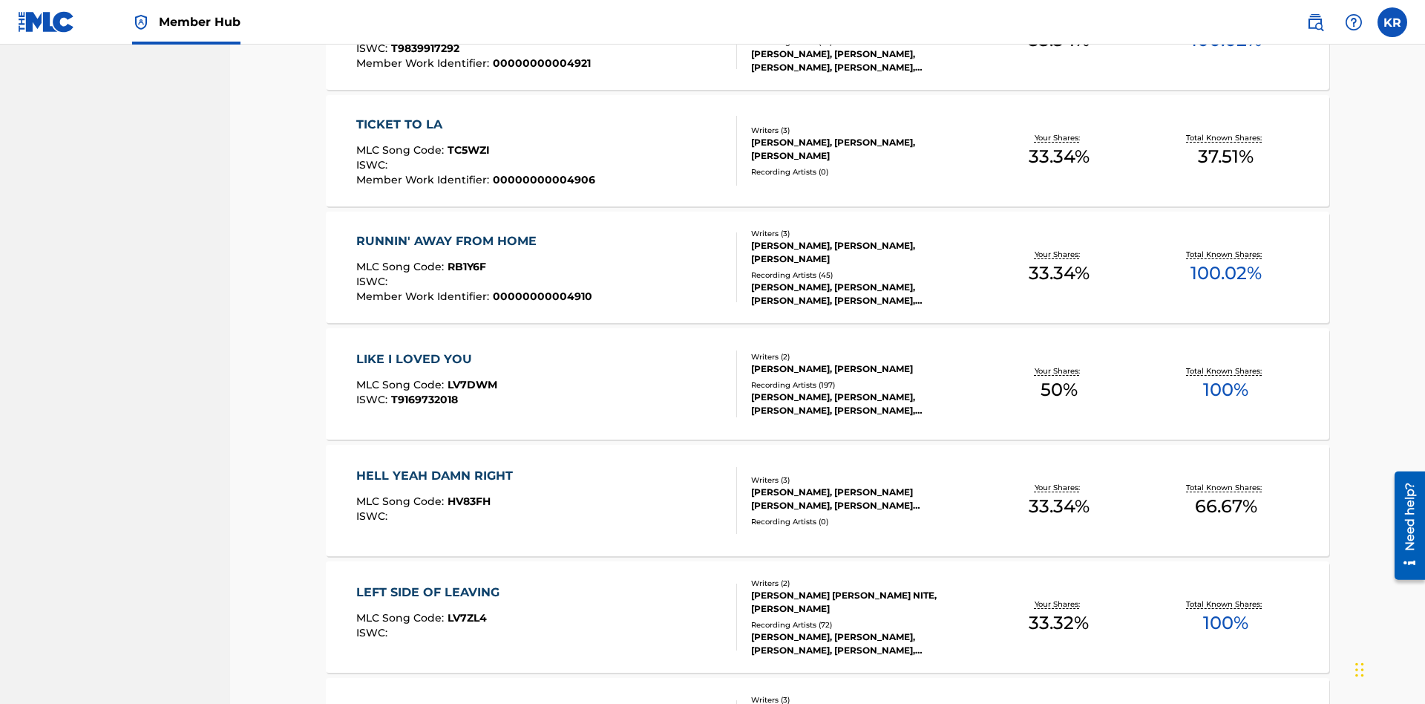
click at [464, 40] on span "1B5L68" at bounding box center [466, 33] width 37 height 13
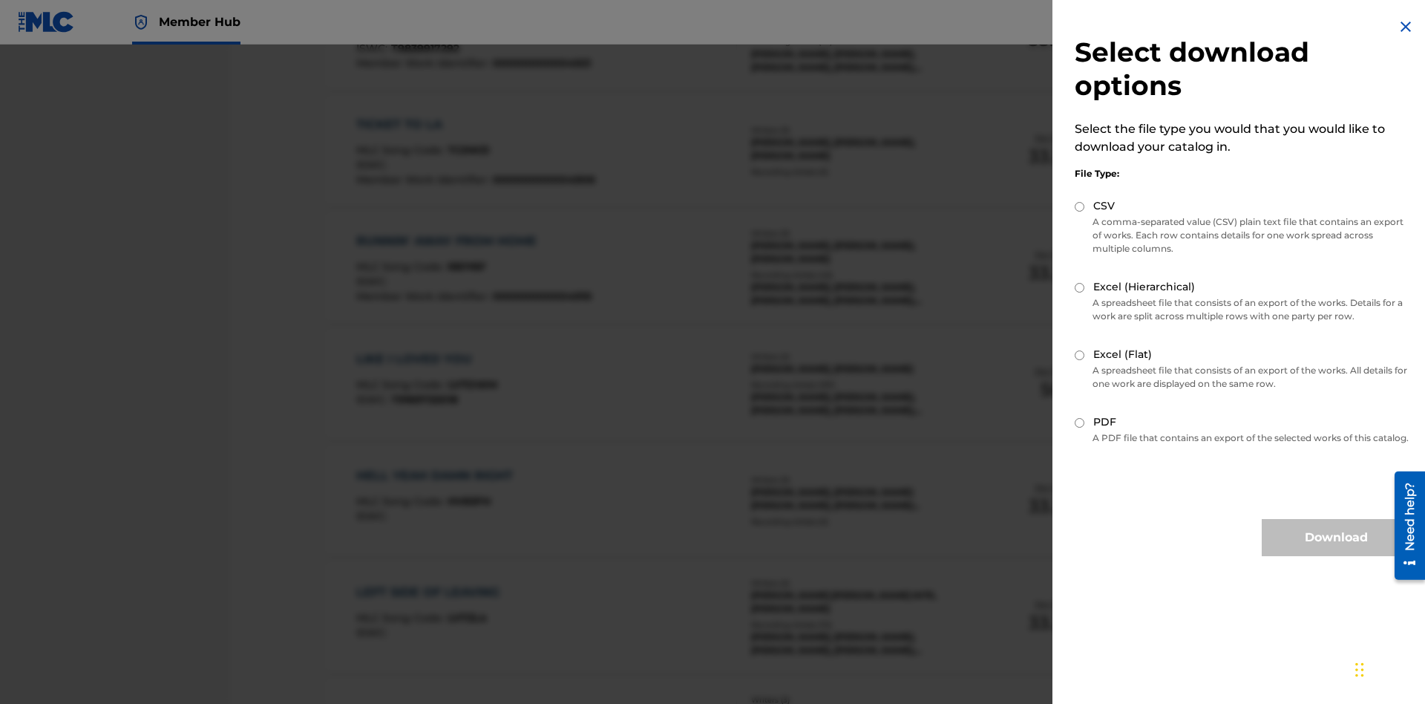
click at [1080, 287] on input "Excel (Hierarchical)" at bounding box center [1080, 288] width 10 height 10
click at [1336, 551] on button "Download" at bounding box center [1336, 537] width 148 height 37
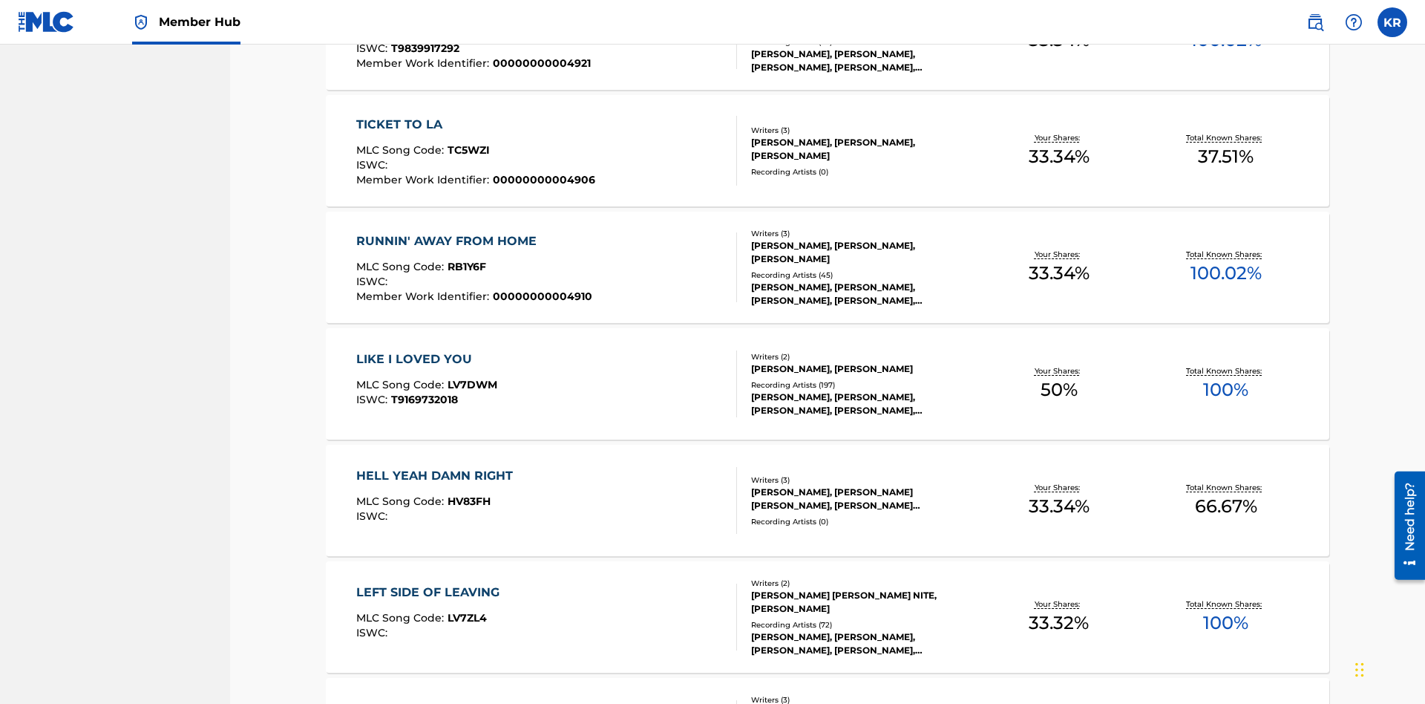
type input "P9075R"
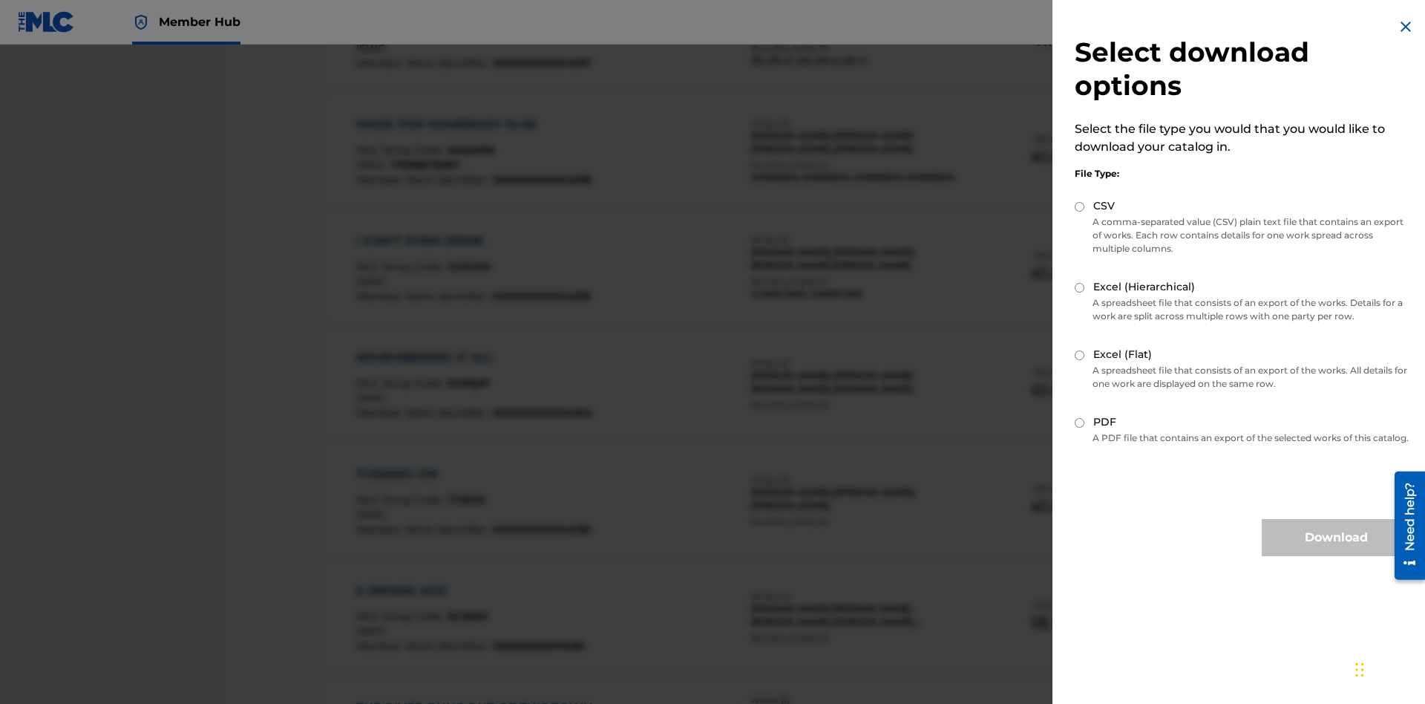
scroll to position [213, 0]
